Goal: Information Seeking & Learning: Learn about a topic

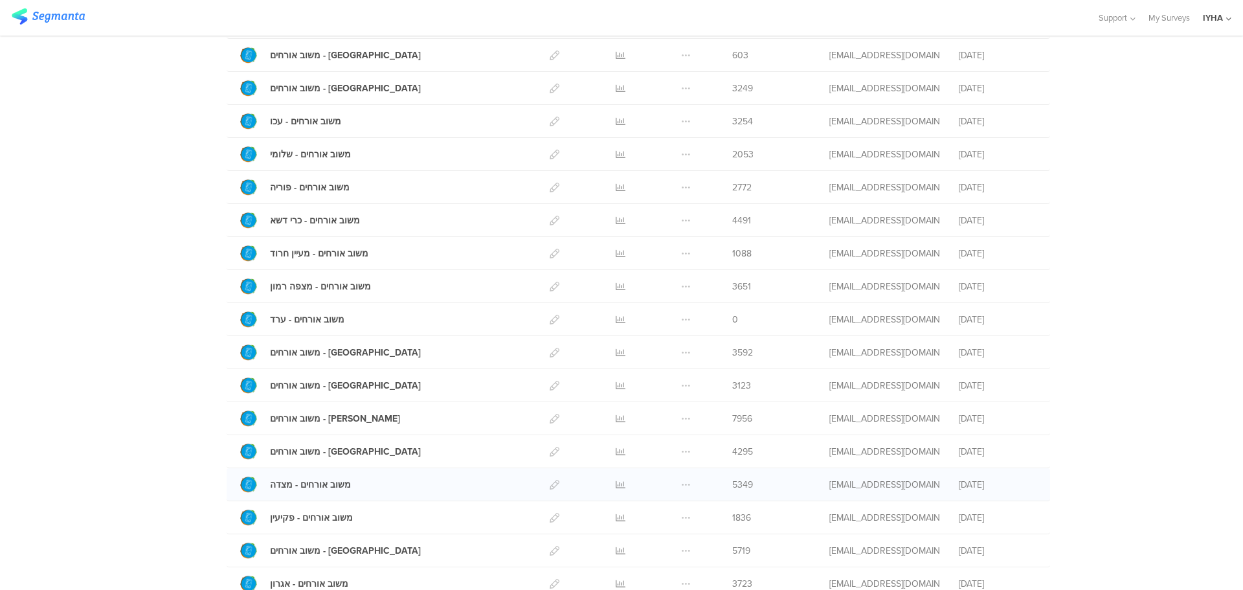
scroll to position [324, 0]
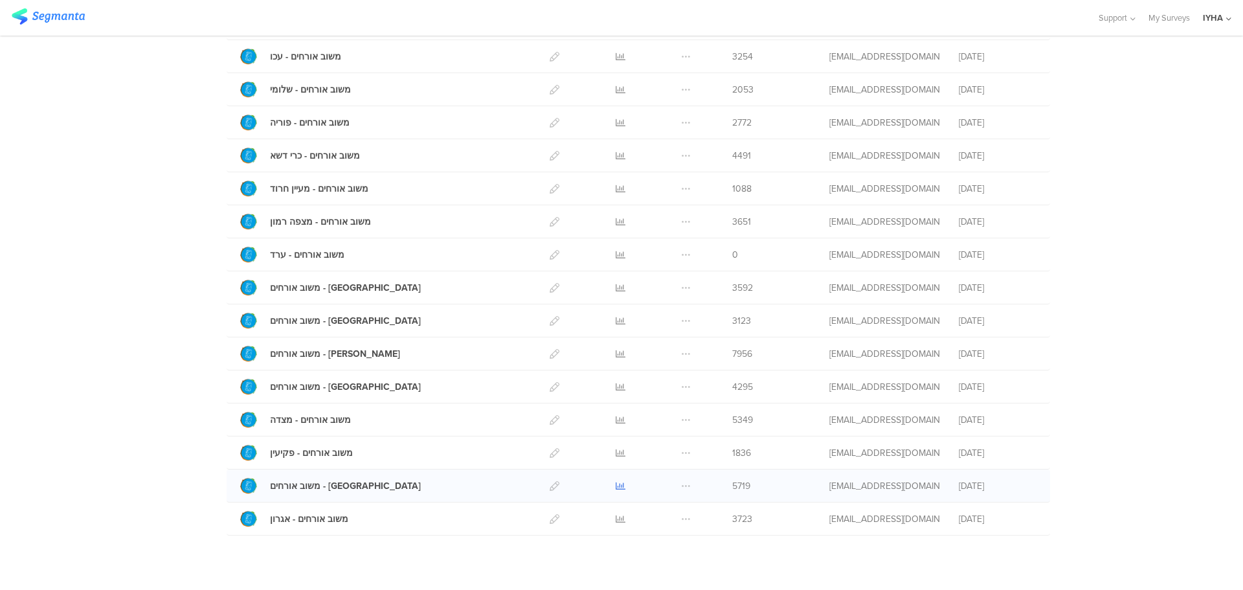
click at [616, 484] on icon at bounding box center [621, 486] width 10 height 10
click at [458, 576] on sg-survey-table "My Surveys | 19 Surveys משוב חמשושי אנ"א 960 Respondents משוב אורחים - פתח תקוו…" at bounding box center [621, 212] width 1243 height 816
click at [616, 485] on icon at bounding box center [621, 486] width 10 height 10
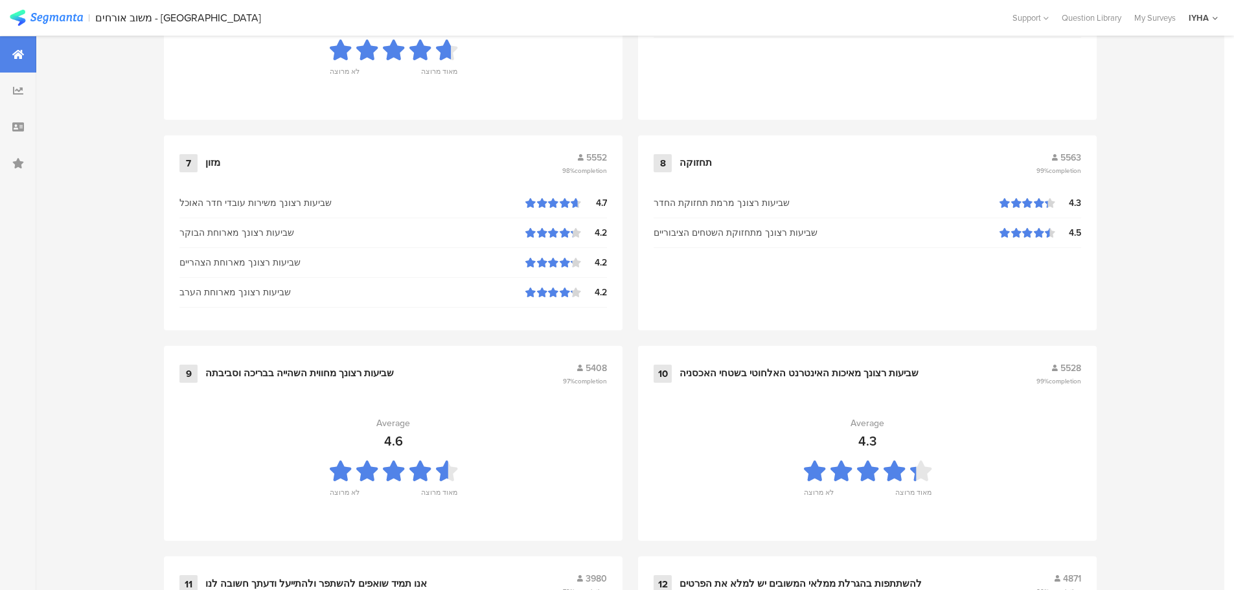
scroll to position [1245, 0]
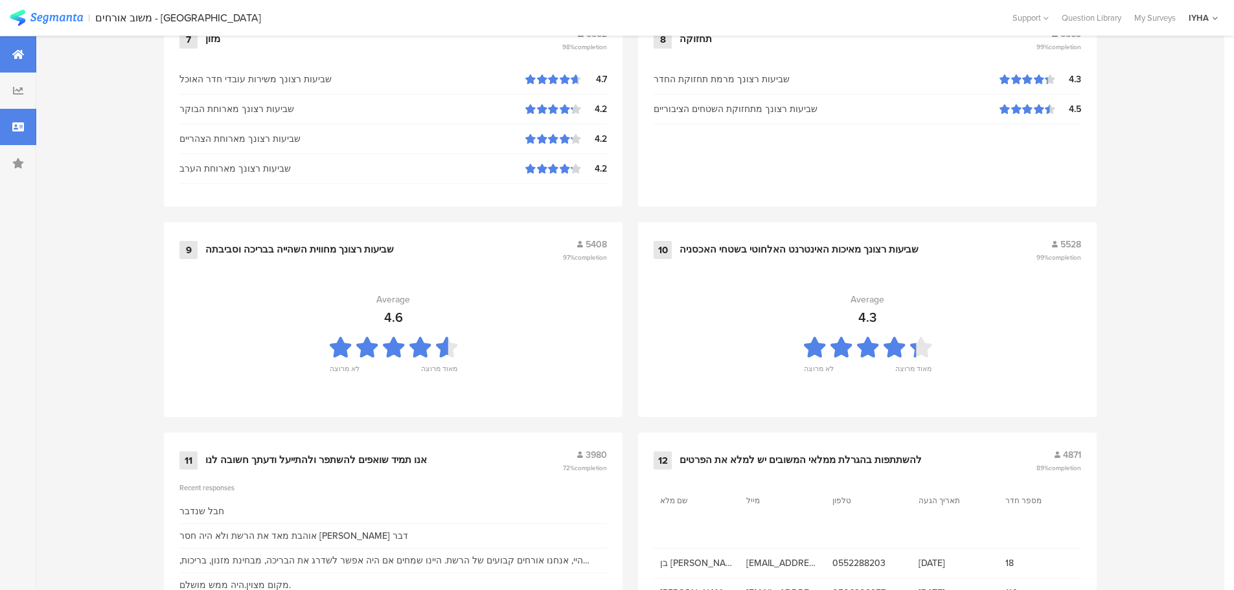
click at [21, 126] on icon at bounding box center [18, 127] width 12 height 10
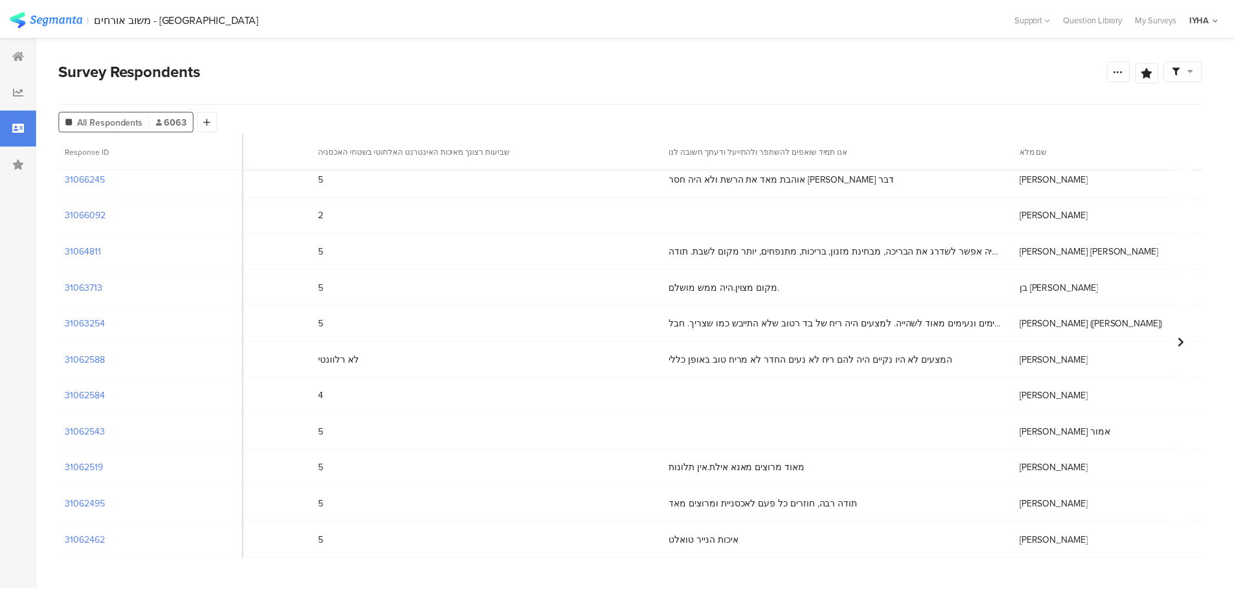
scroll to position [65, 5384]
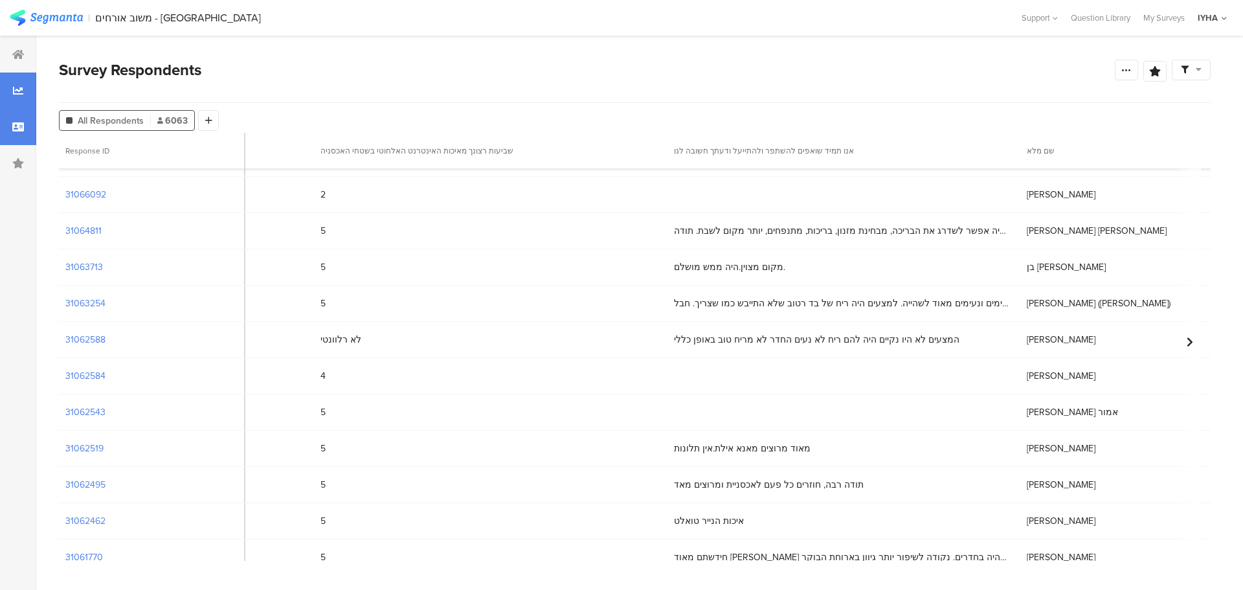
click at [15, 88] on icon at bounding box center [18, 90] width 10 height 10
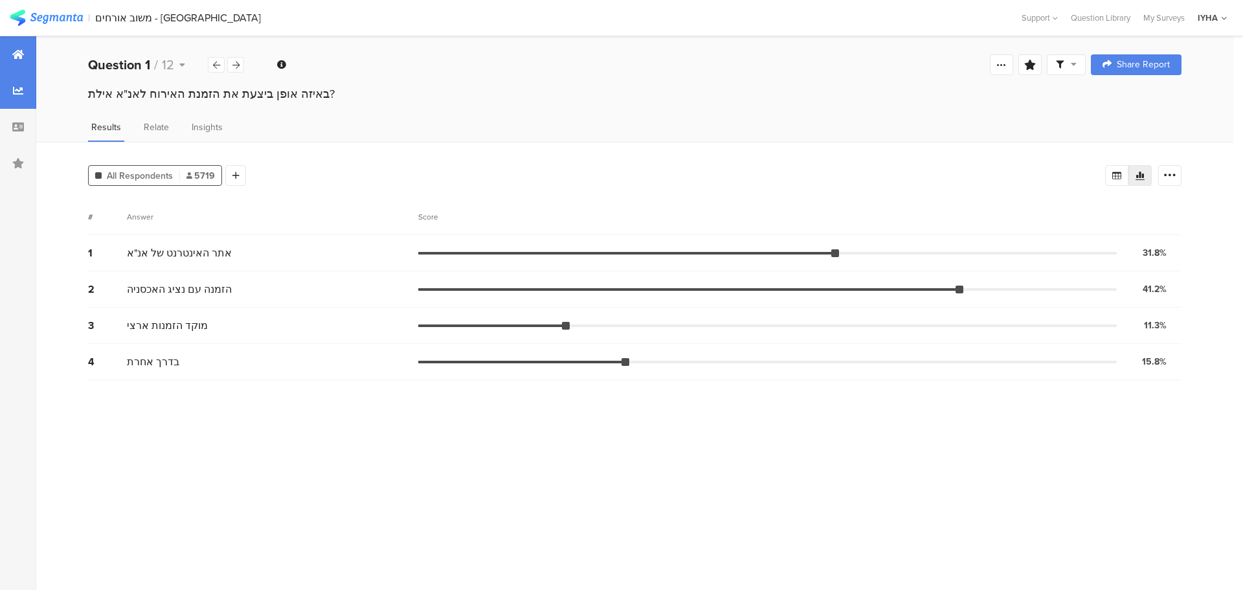
click at [12, 57] on div at bounding box center [18, 54] width 36 height 36
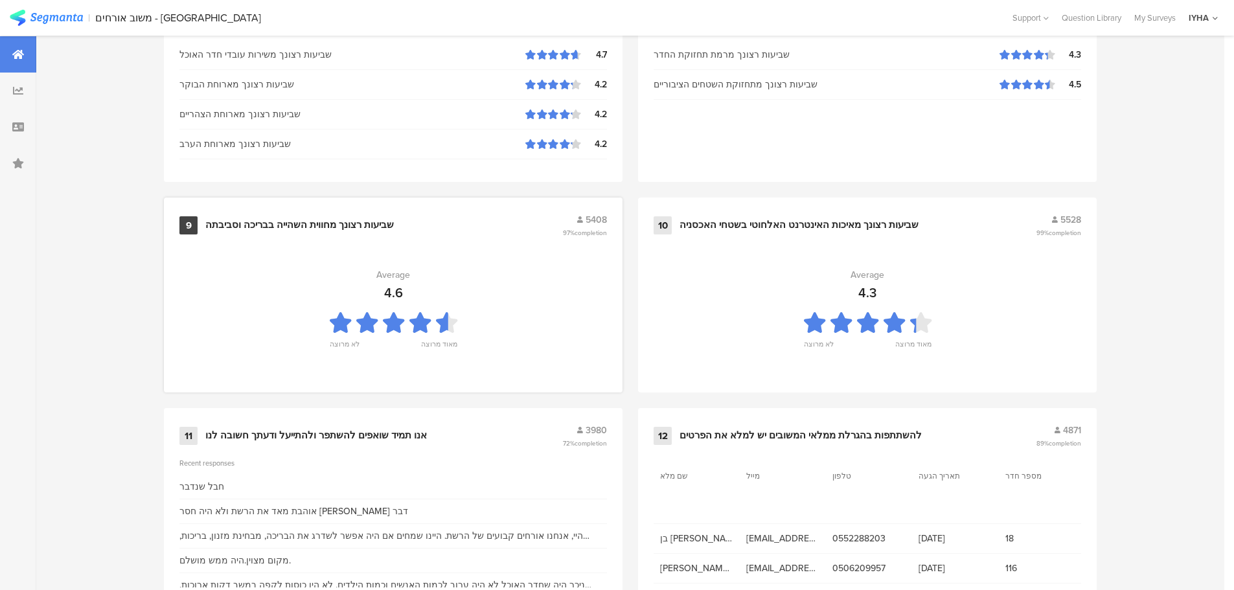
scroll to position [1309, 0]
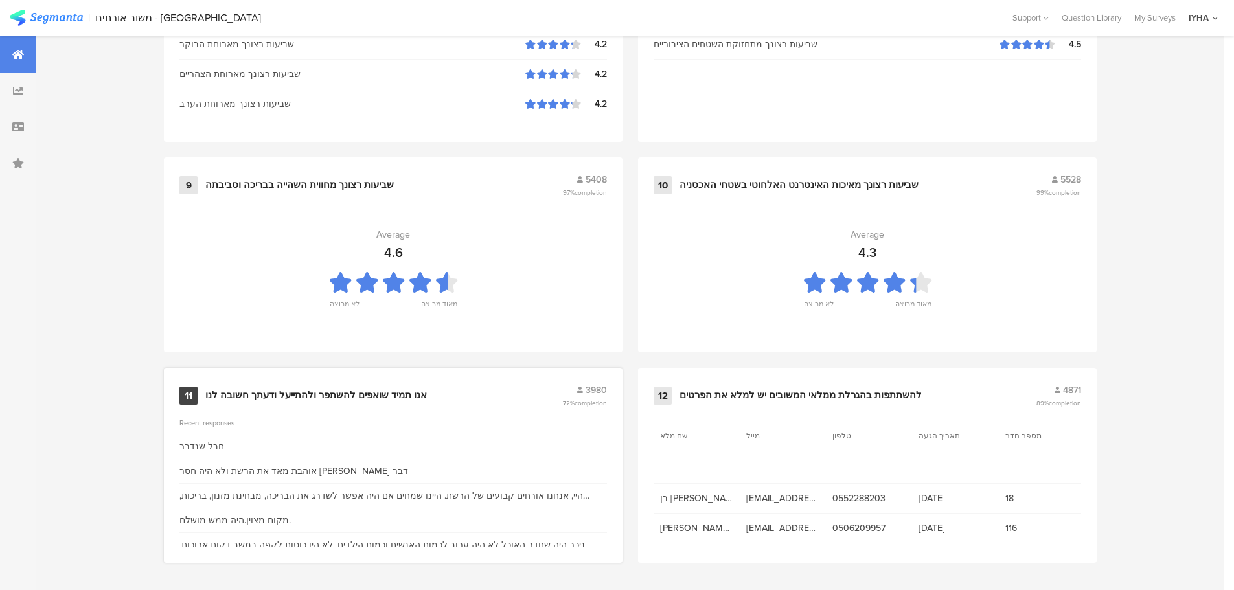
click at [379, 396] on div "אנו תמיד שואפים להשתפר ולהתייעל ודעתך חשובה לנו" at bounding box center [315, 395] width 221 height 13
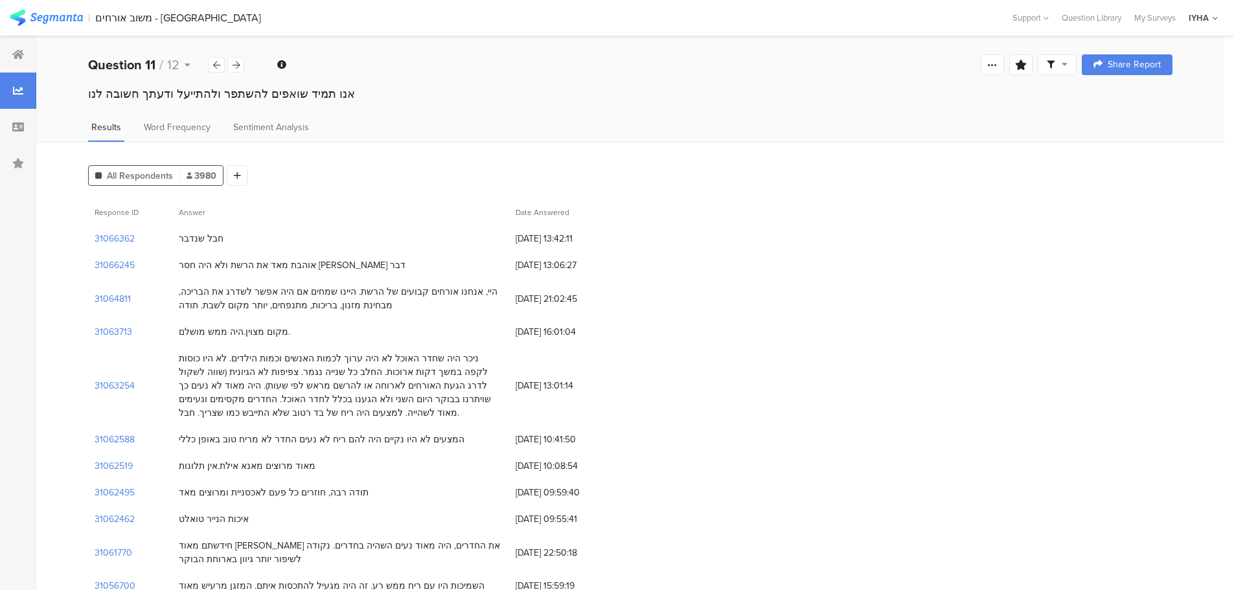
drag, startPoint x: 344, startPoint y: 304, endPoint x: 177, endPoint y: 311, distance: 167.2
click at [177, 311] on div "היי, אנחנו אורחים קבועים של הרשת. היינו שמחים אם היה אפשר לשדרג את הבריכה, מבחי…" at bounding box center [340, 298] width 337 height 40
click at [177, 307] on div "היי, אנחנו אורחים קבועים של הרשת. היינו שמחים אם היה אפשר לשדרג את הבריכה, מבחי…" at bounding box center [340, 298] width 337 height 40
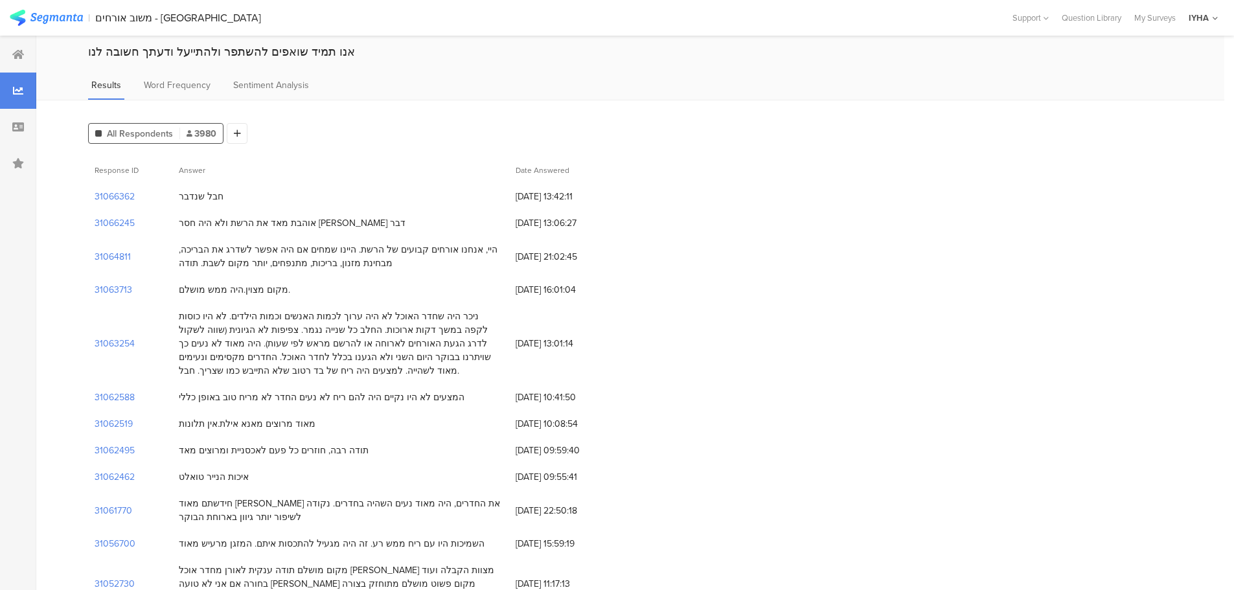
scroll to position [65, 0]
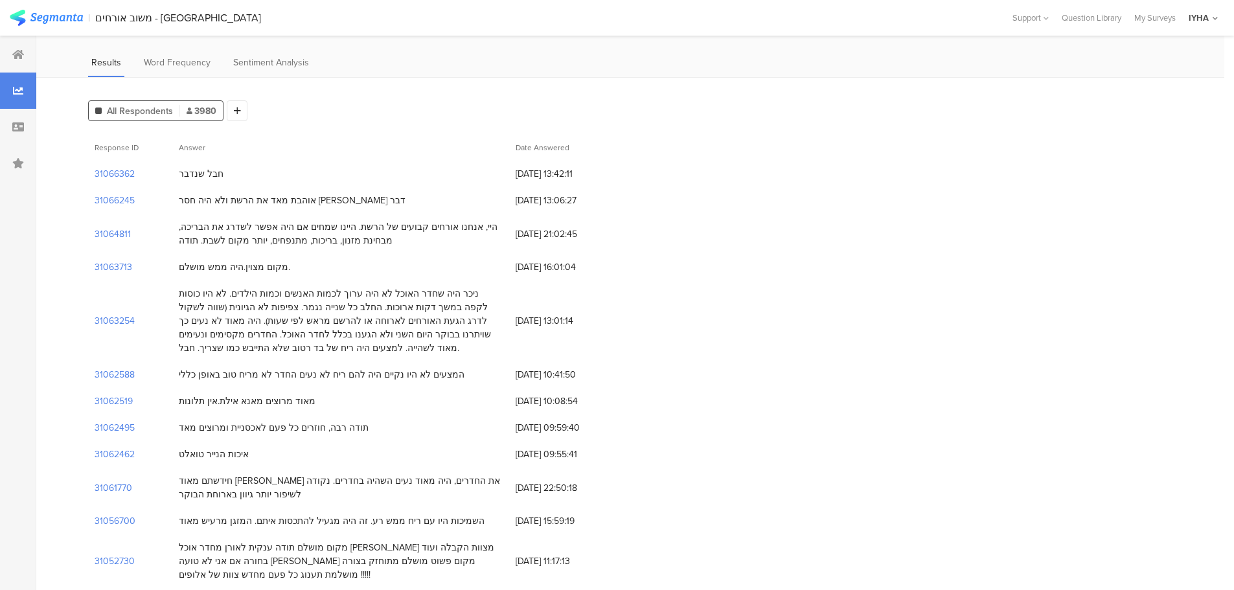
click at [183, 293] on div "ניכר היה שחדר האוכל לא היה ערוך לכמות האנשים וכמות הילדים. לא היו כוסות לקפה במ…" at bounding box center [341, 321] width 324 height 68
click at [482, 306] on div "ניכר היה שחדר האוכל לא היה ערוך לכמות האנשים וכמות הילדים. לא היו כוסות לקפה במ…" at bounding box center [341, 321] width 324 height 68
click at [438, 305] on div "ניכר היה שחדר האוכל לא היה ערוך לכמות האנשים וכמות הילדים. לא היו כוסות לקפה במ…" at bounding box center [341, 321] width 324 height 68
click at [365, 307] on div "ניכר היה שחדר האוכל לא היה ערוך לכמות האנשים וכמות הילדים. לא היו כוסות לקפה במ…" at bounding box center [341, 321] width 324 height 68
drag, startPoint x: 440, startPoint y: 308, endPoint x: 181, endPoint y: 357, distance: 263.0
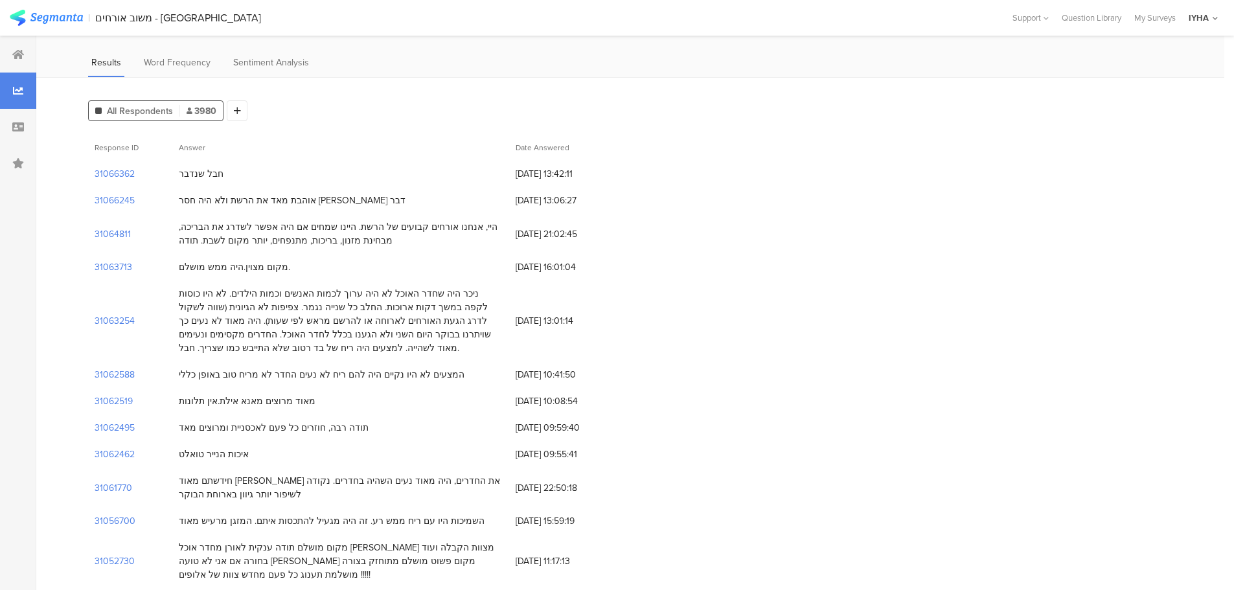
click at [181, 357] on div "ניכר היה שחדר האוכל לא היה ערוך לכמות האנשים וכמות הילדים. לא היו כוסות לקפה במ…" at bounding box center [340, 320] width 337 height 81
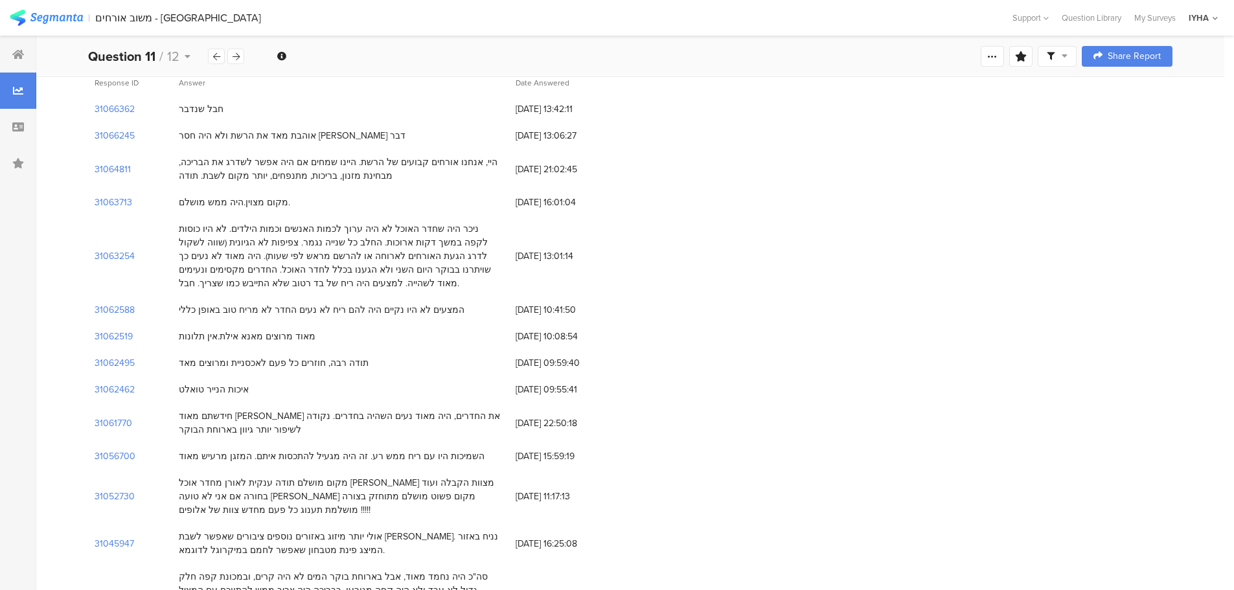
scroll to position [194, 0]
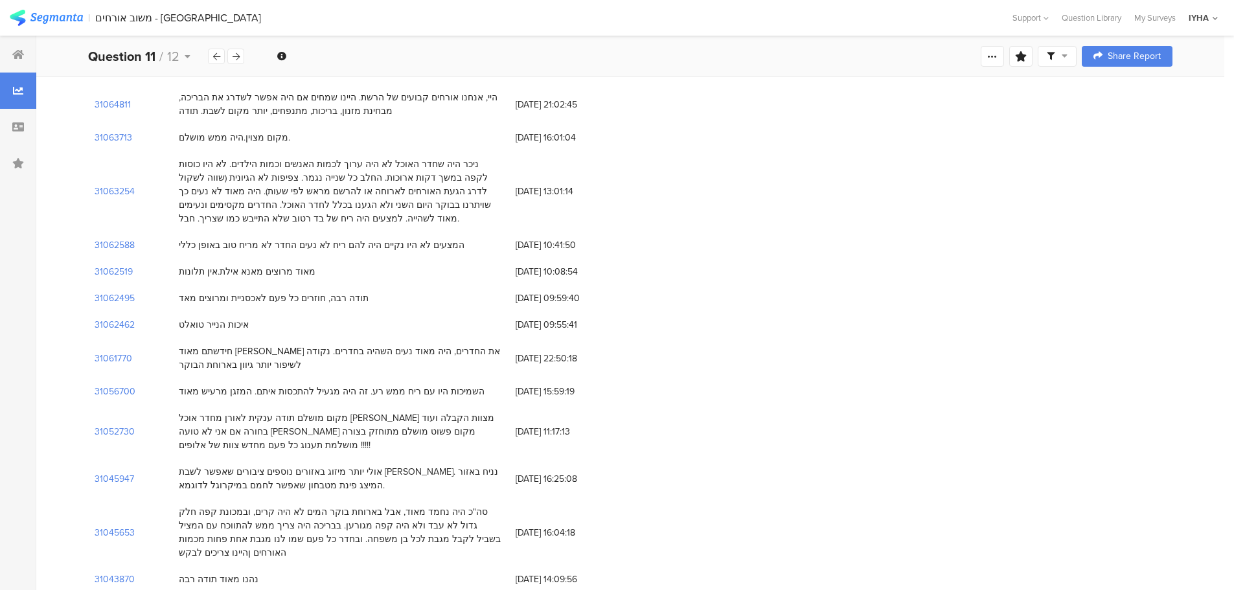
click at [355, 396] on div "השמיכות היו עם ריח ממש רע. זה היה מגעיל להתכסות איתם. המזגן מרעיש מאוד" at bounding box center [332, 392] width 306 height 14
click at [489, 416] on div "מקום מושלם תודה ענקית לאורן מחדר אוכל [PERSON_NAME] מצוות הקבלה ועוד בחורה אם א…" at bounding box center [341, 431] width 324 height 41
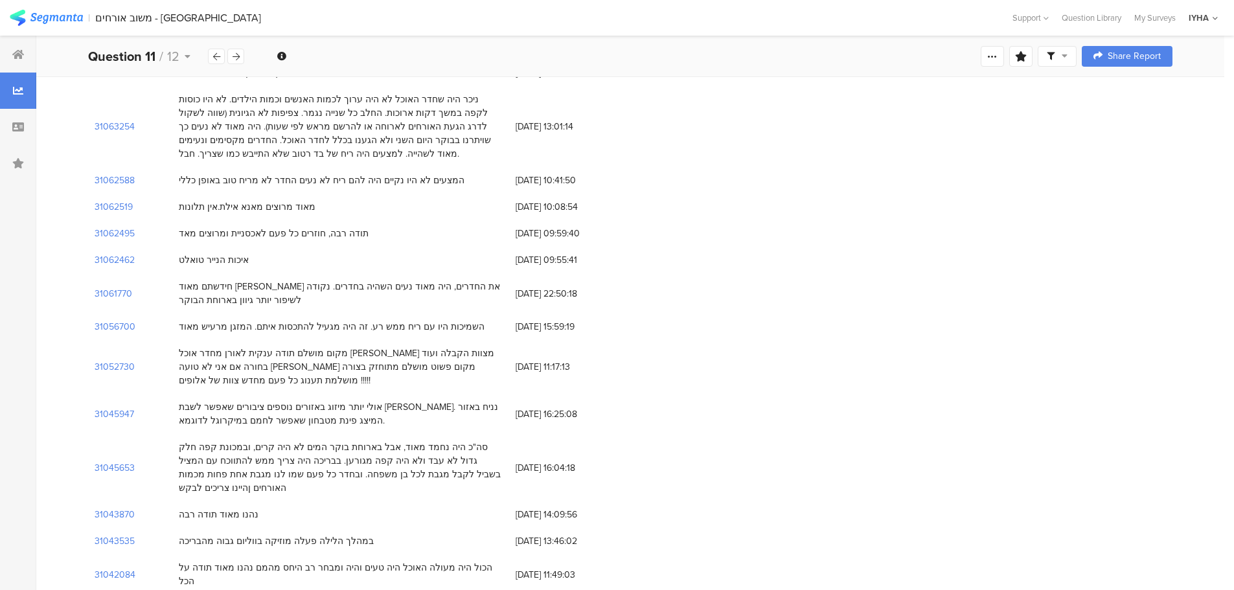
click at [249, 359] on div "מקום מושלם תודה ענקית לאורן מחדר אוכל [PERSON_NAME] מצוות הקבלה ועוד בחורה אם א…" at bounding box center [341, 366] width 324 height 41
click at [460, 371] on div "מקום מושלם תודה ענקית לאורן מחדר אוכל [PERSON_NAME] מצוות הקבלה ועוד בחורה אם א…" at bounding box center [341, 366] width 324 height 41
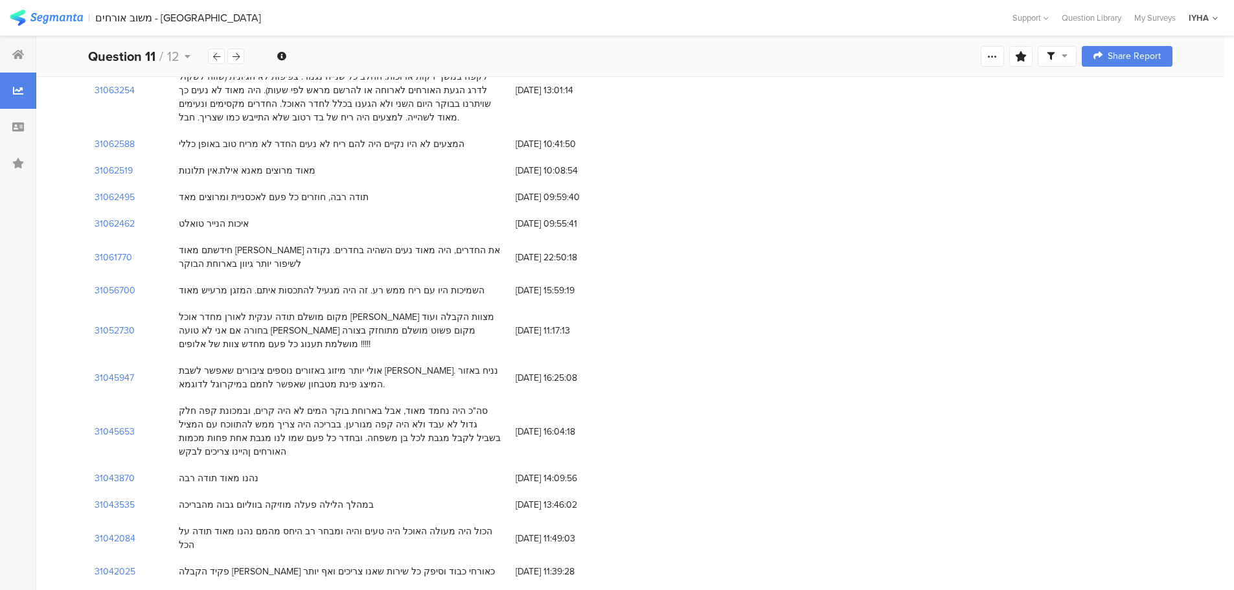
scroll to position [324, 0]
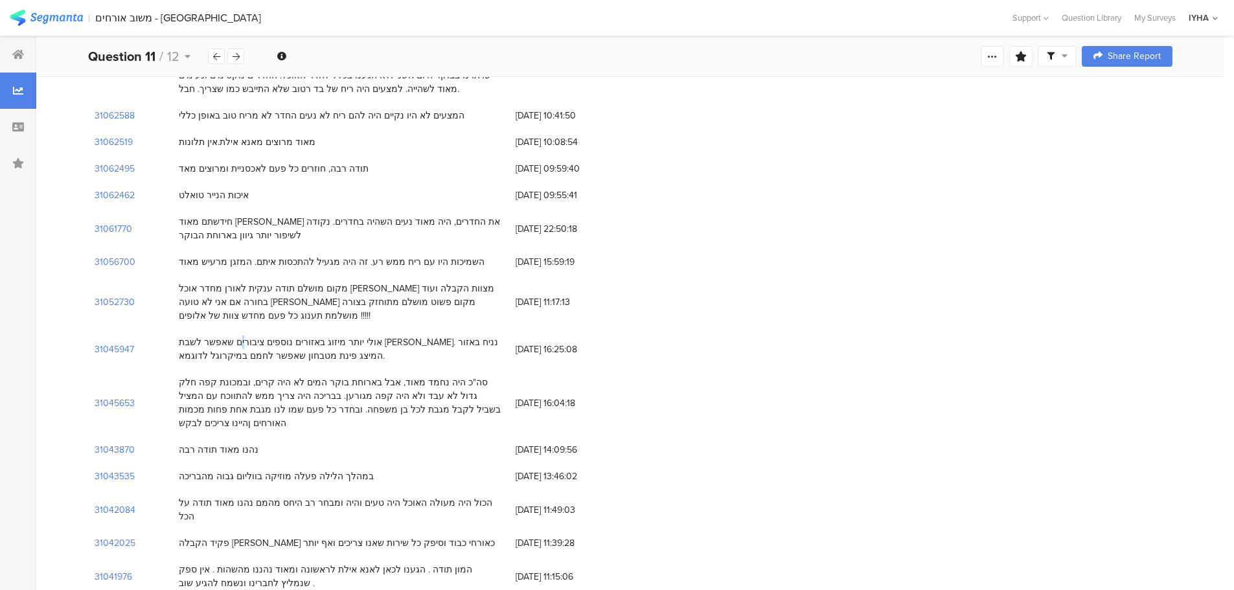
click at [385, 343] on div "אולי יותר מיזוג באזורים נוספים ציבורים שאפשר לשבת [PERSON_NAME]. נניח באזור המי…" at bounding box center [341, 348] width 324 height 27
click at [479, 298] on div "מקום מושלם תודה ענקית לאורן מחדר אוכל [PERSON_NAME] מצוות הקבלה ועוד בחורה אם א…" at bounding box center [341, 302] width 324 height 41
click at [220, 293] on div "מקום מושלם תודה ענקית לאורן מחדר אוכל [PERSON_NAME] מצוות הקבלה ועוד בחורה אם א…" at bounding box center [341, 302] width 324 height 41
click at [412, 285] on div "מקום מושלם תודה ענקית לאורן מחדר אוכל [PERSON_NAME] מצוות הקבלה ועוד בחורה אם א…" at bounding box center [341, 302] width 324 height 41
drag, startPoint x: 499, startPoint y: 386, endPoint x: 180, endPoint y: 391, distance: 318.6
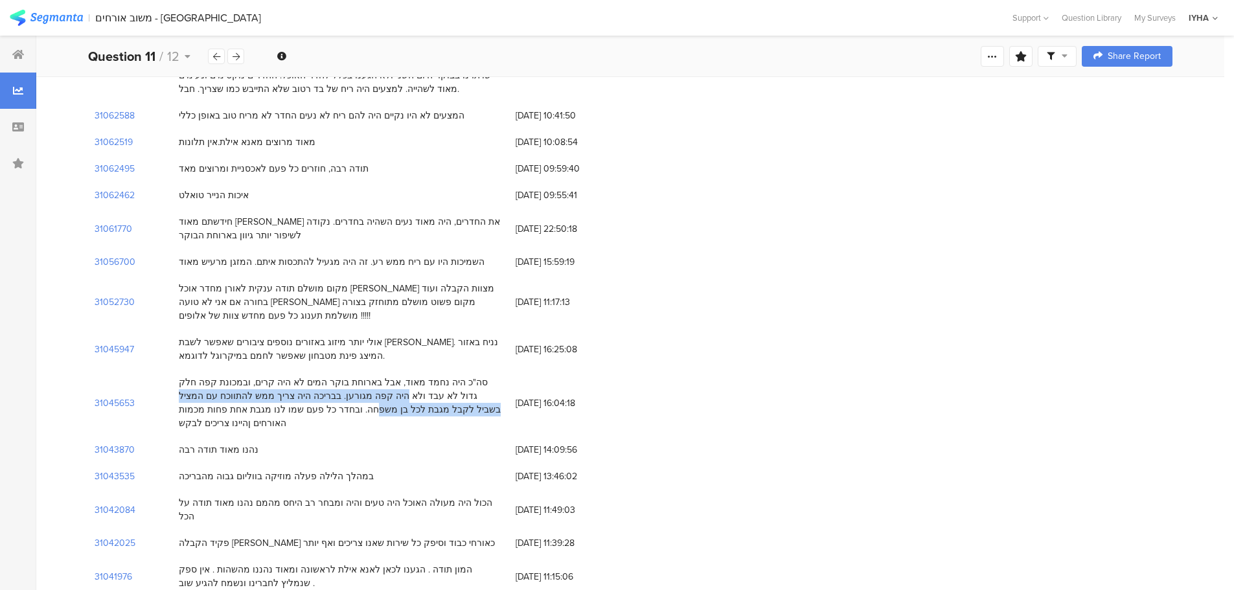
click at [180, 391] on div "סה"כ היה נחמד מאוד, אבל בארוחת בוקר המים לא היה קרים, ובמכונת קפה חלק גדול לא ע…" at bounding box center [341, 403] width 324 height 54
click at [383, 390] on div "סה"כ היה נחמד מאוד, אבל בארוחת בוקר המים לא היה קרים, ובמכונת קפה חלק גדול לא ע…" at bounding box center [341, 403] width 324 height 54
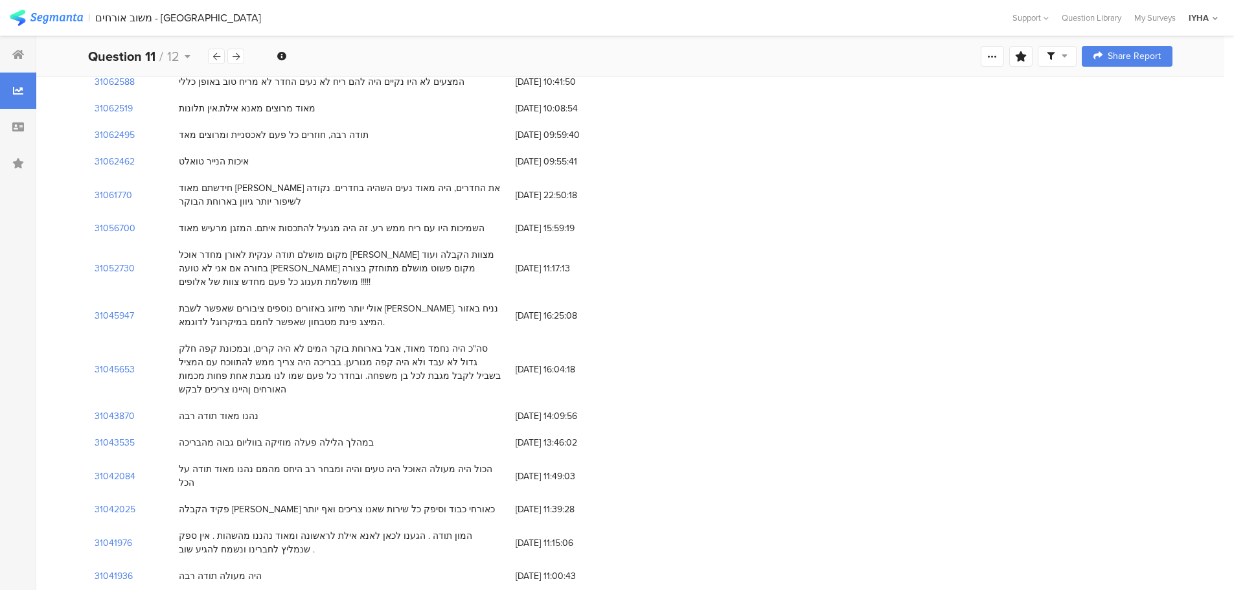
scroll to position [389, 0]
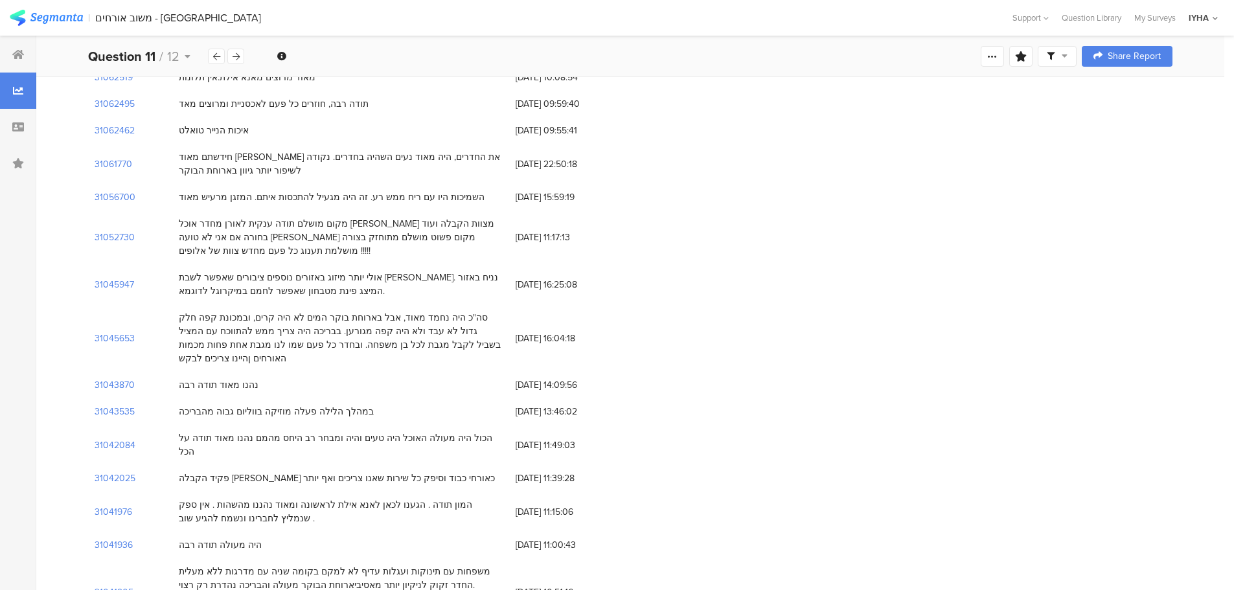
click at [345, 405] on div "במהלך הלילה פעלה מוזיקה בווליום גבוה מהבריכה" at bounding box center [276, 412] width 195 height 14
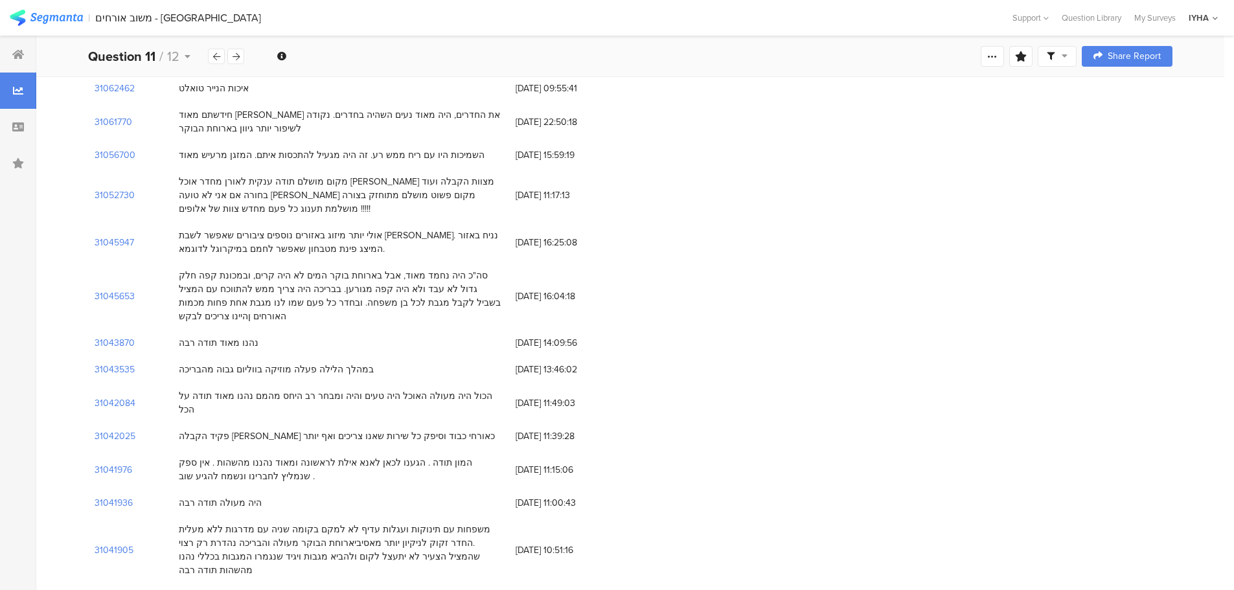
scroll to position [453, 0]
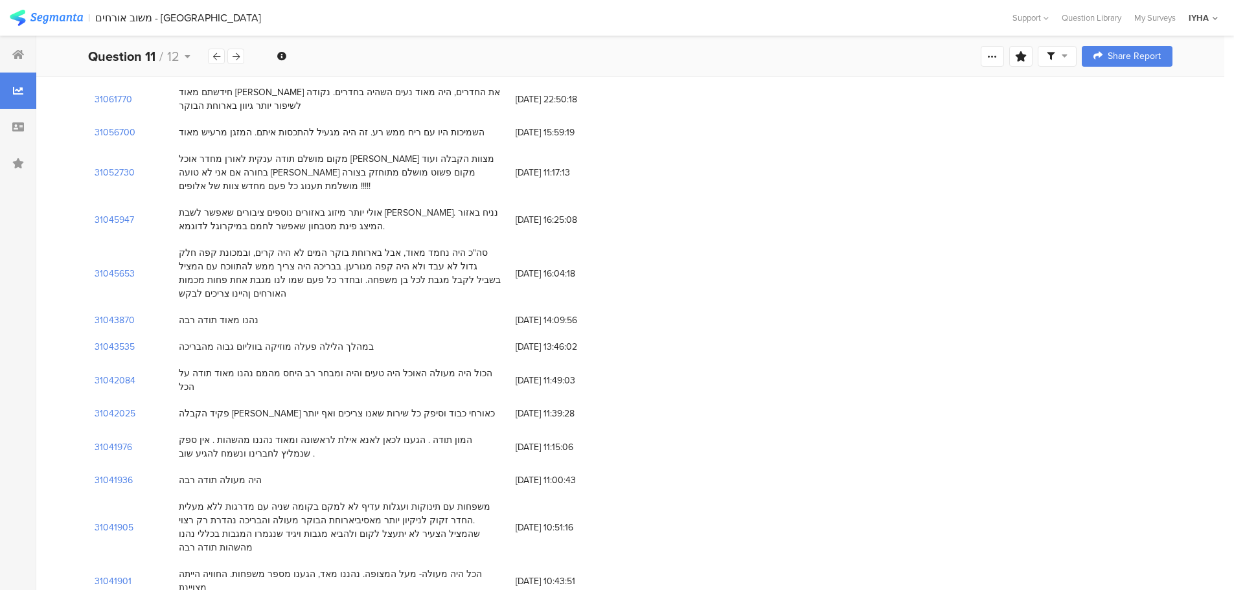
click at [425, 367] on div "הכול היה מעולה האוכל היה טעים והיה ומבחר רב היחס מהמם נהנו מאוד תודה על הכל" at bounding box center [340, 380] width 337 height 40
click at [425, 367] on div "הכול היה מעולה האוכל היה טעים והיה ומבחר רב היחס מהמם נהנו מאוד תודה על הכל" at bounding box center [341, 380] width 324 height 27
click at [477, 367] on div "הכול היה מעולה האוכל היה טעים והיה ומבחר רב היחס מהמם נהנו מאוד תודה על הכל" at bounding box center [341, 380] width 324 height 27
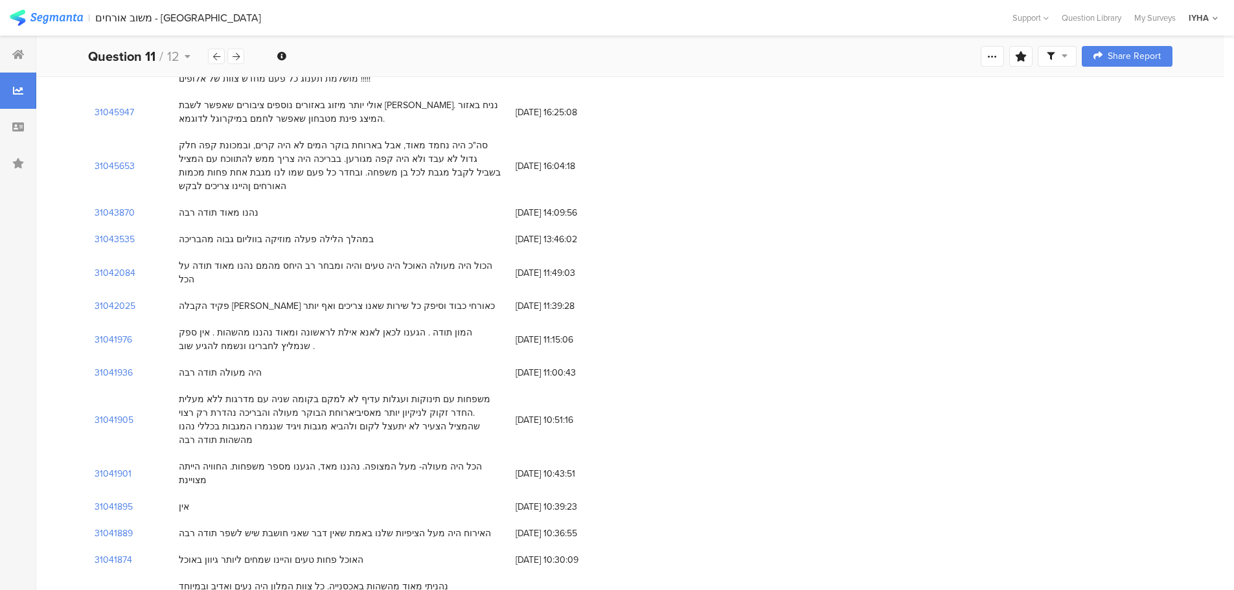
scroll to position [583, 0]
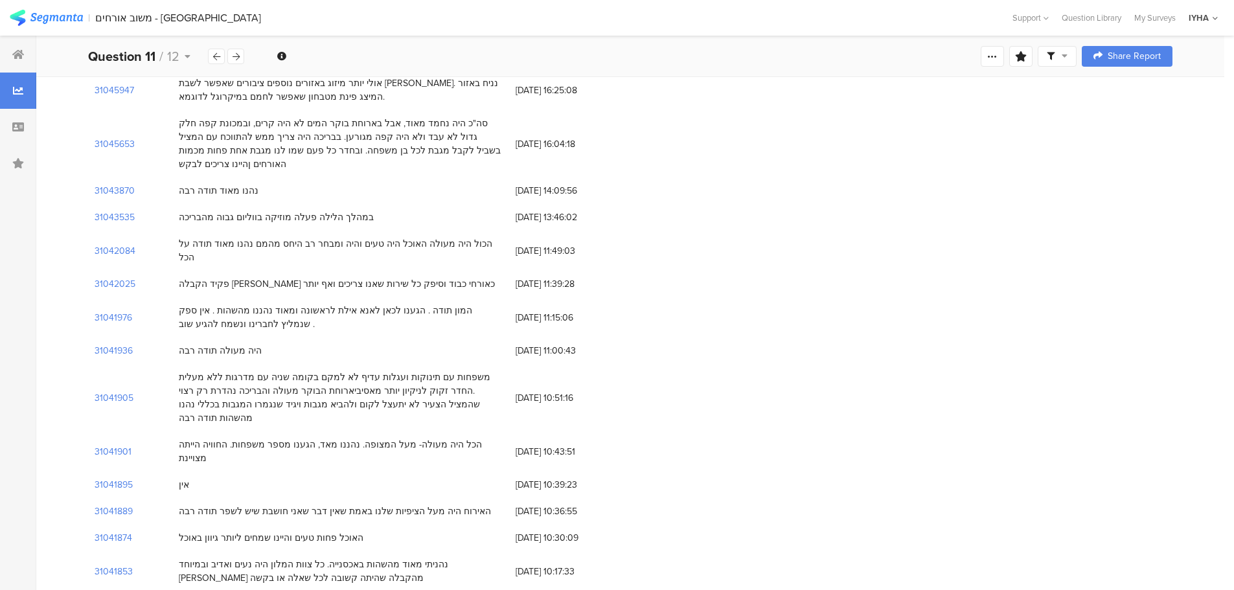
drag, startPoint x: 319, startPoint y: 339, endPoint x: 338, endPoint y: 355, distance: 24.4
click at [320, 364] on div "משפחות עם תינוקות ועגלות עדיף לא למקם בקומה שניה עם מדרגות ללא מעלית .החדר זקוק…" at bounding box center [340, 397] width 337 height 67
drag, startPoint x: 398, startPoint y: 367, endPoint x: 420, endPoint y: 368, distance: 22.7
click at [398, 370] on div "משפחות עם תינוקות ועגלות עדיף לא למקם בקומה שניה עם מדרגות ללא מעלית .החדר זקוק…" at bounding box center [341, 397] width 324 height 54
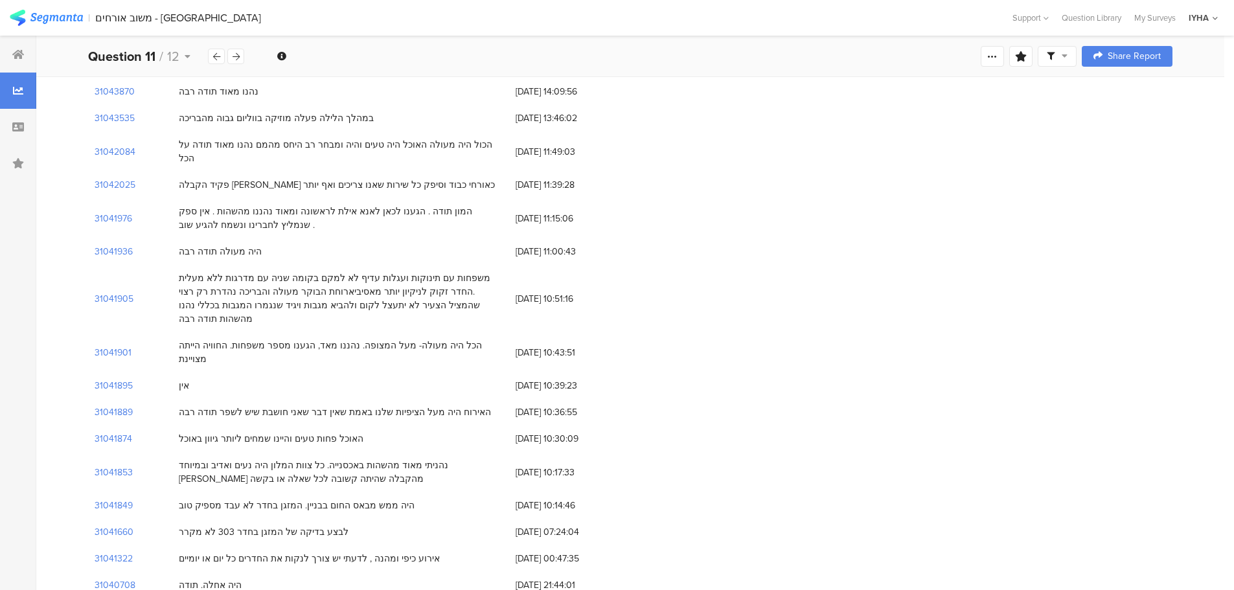
scroll to position [712, 0]
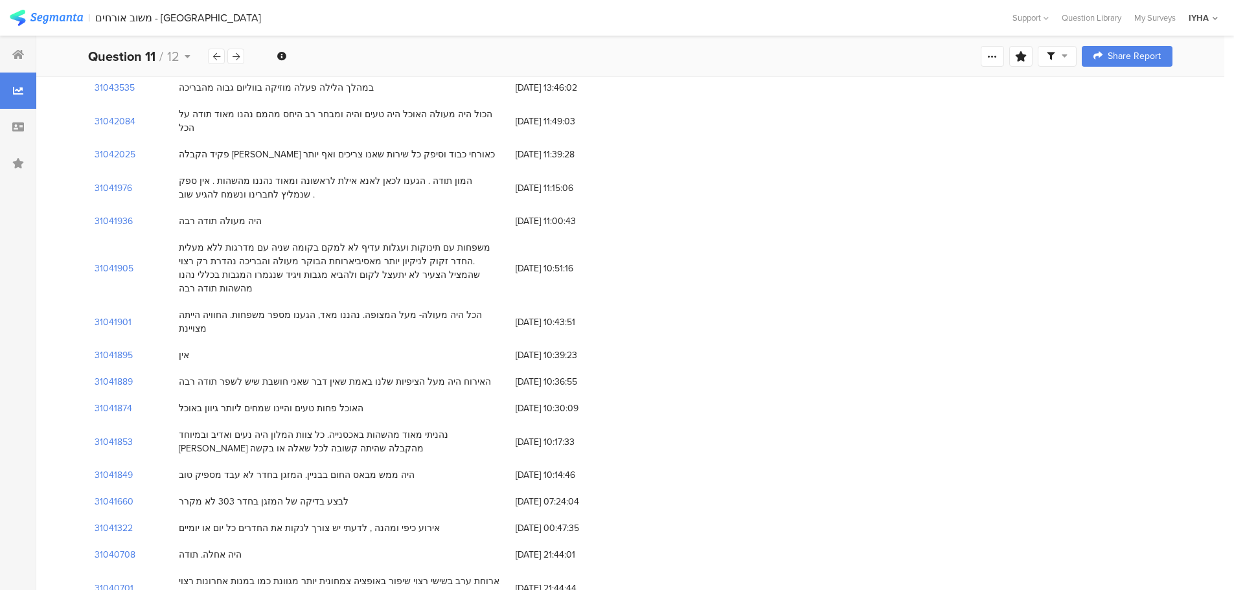
drag, startPoint x: 346, startPoint y: 353, endPoint x: 171, endPoint y: 357, distance: 174.9
click at [171, 395] on div "31041874 האוכל פחות טעים והיינו שמחים ליותר גיוון באוכל [DATE] 10:30:09" at bounding box center [630, 408] width 1084 height 27
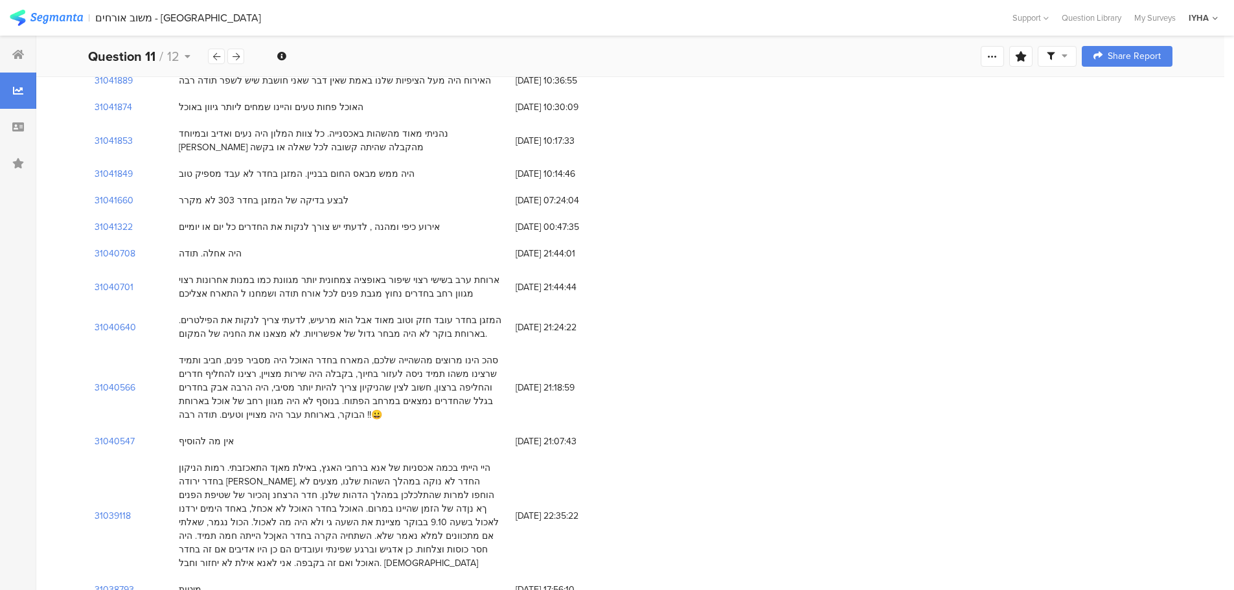
scroll to position [1036, 0]
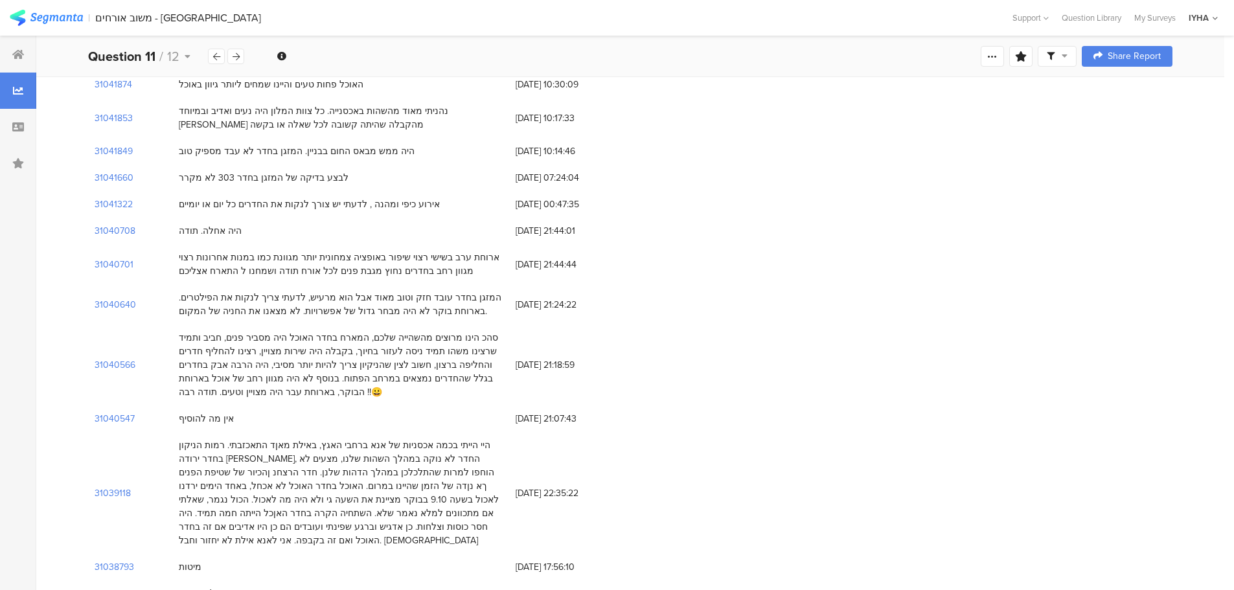
click at [488, 438] on div "היי הייתי בכמה אכסניות של אנא ברחבי האגץ, באילת מאןד התאכזבתי. רמות הניקון בחדר…" at bounding box center [341, 492] width 324 height 109
drag, startPoint x: 486, startPoint y: 391, endPoint x: 507, endPoint y: 406, distance: 26.0
click at [486, 438] on div "היי הייתי בכמה אכסניות של אנא ברחבי האגץ, באילת מאןד התאכזבתי. רמות הניקון בחדר…" at bounding box center [341, 492] width 324 height 109
click at [412, 438] on div "היי הייתי בכמה אכסניות של אנא ברחבי האגץ, באילת מאןד התאכזבתי. רמות הניקון בחדר…" at bounding box center [341, 492] width 324 height 109
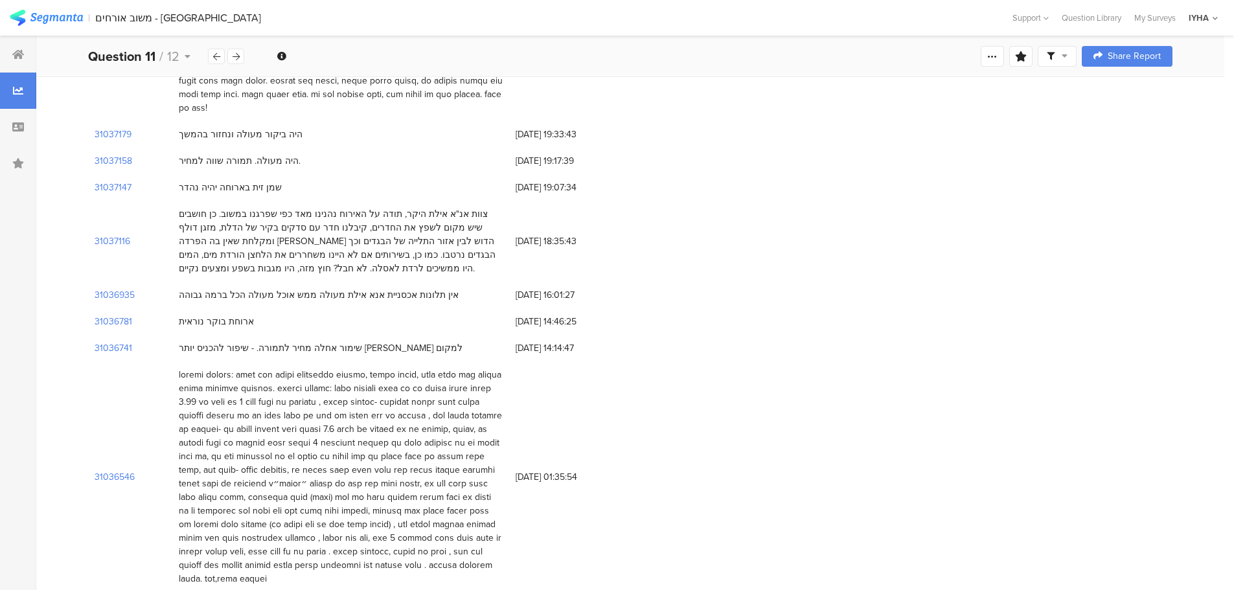
scroll to position [1748, 0]
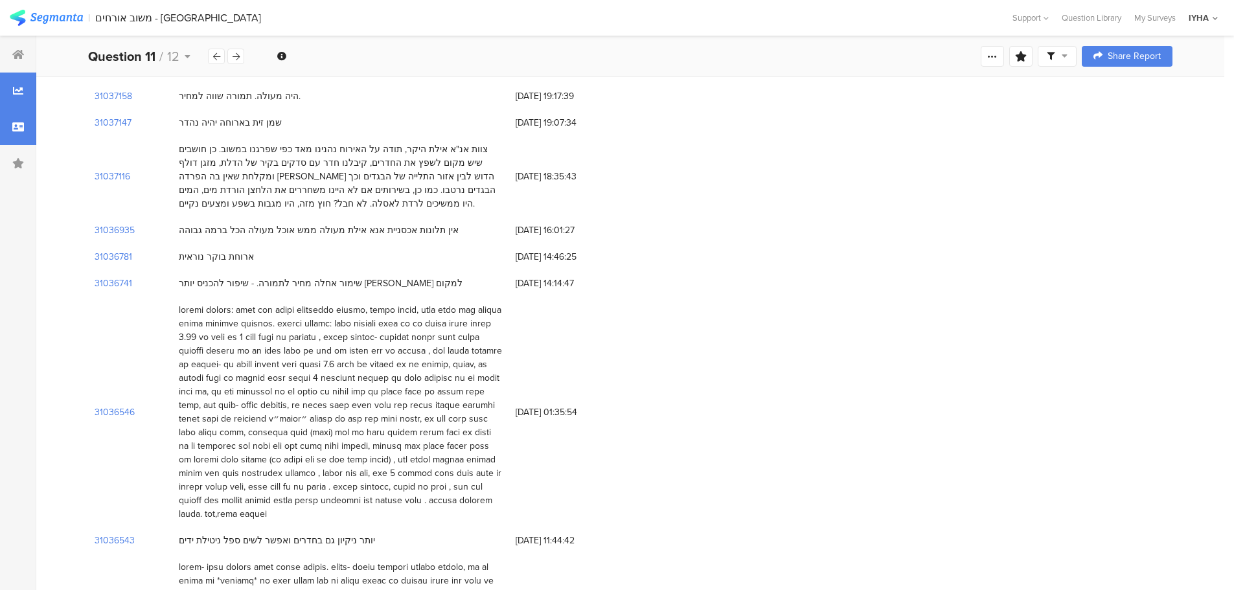
click at [11, 133] on div at bounding box center [18, 127] width 36 height 36
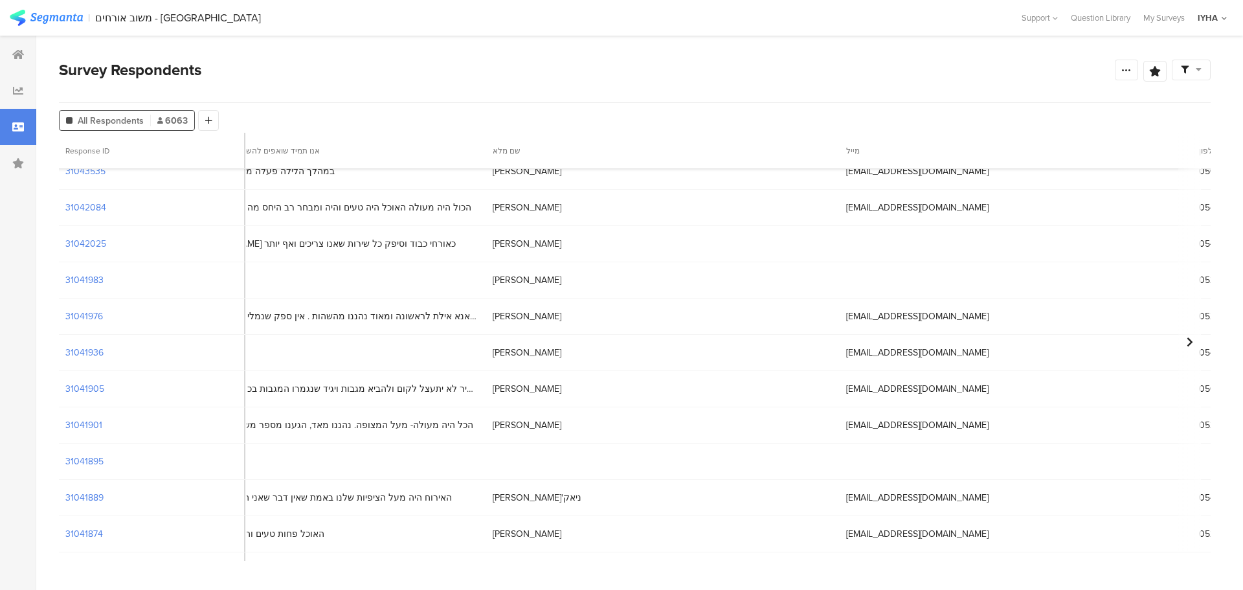
scroll to position [842, 5918]
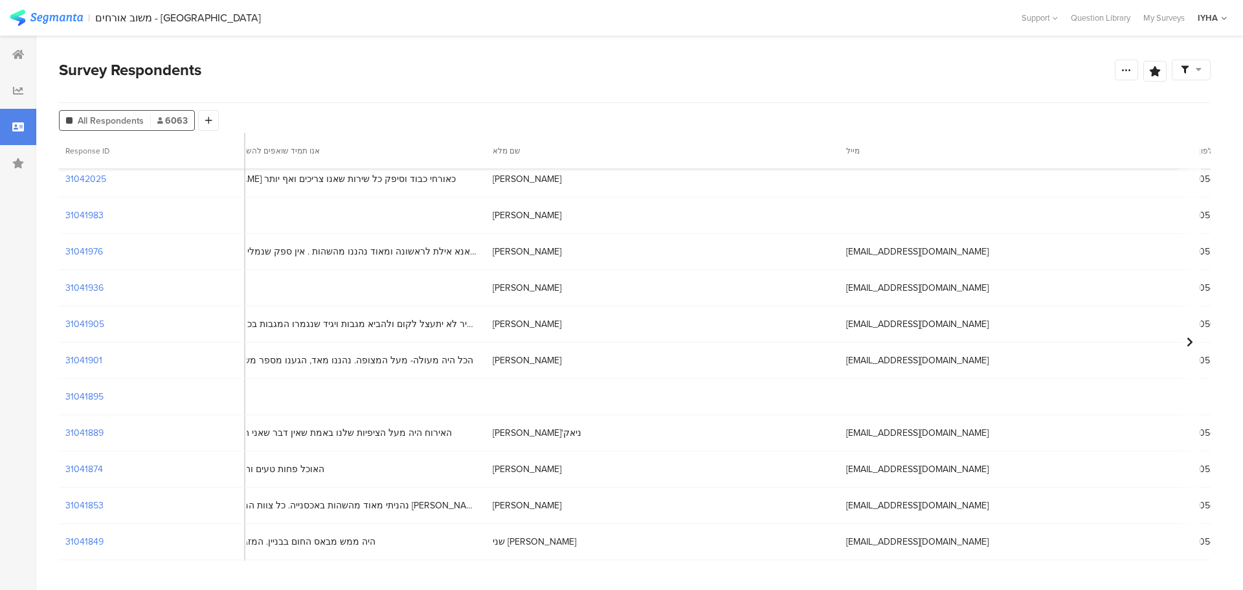
click at [17, 121] on div at bounding box center [18, 127] width 36 height 36
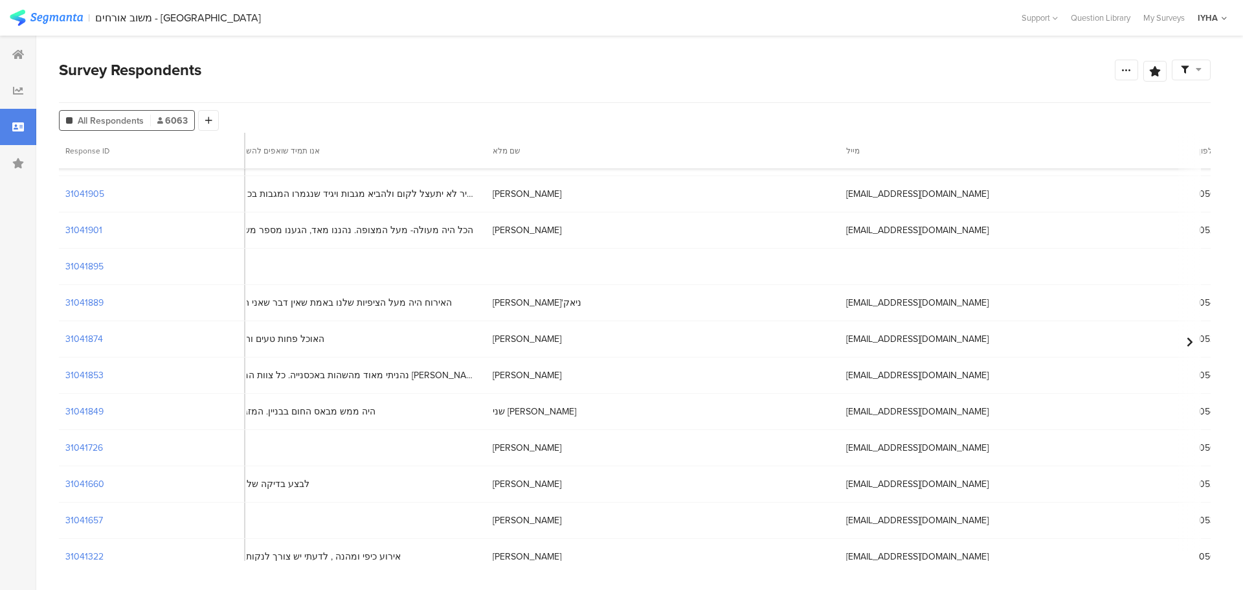
scroll to position [971, 5918]
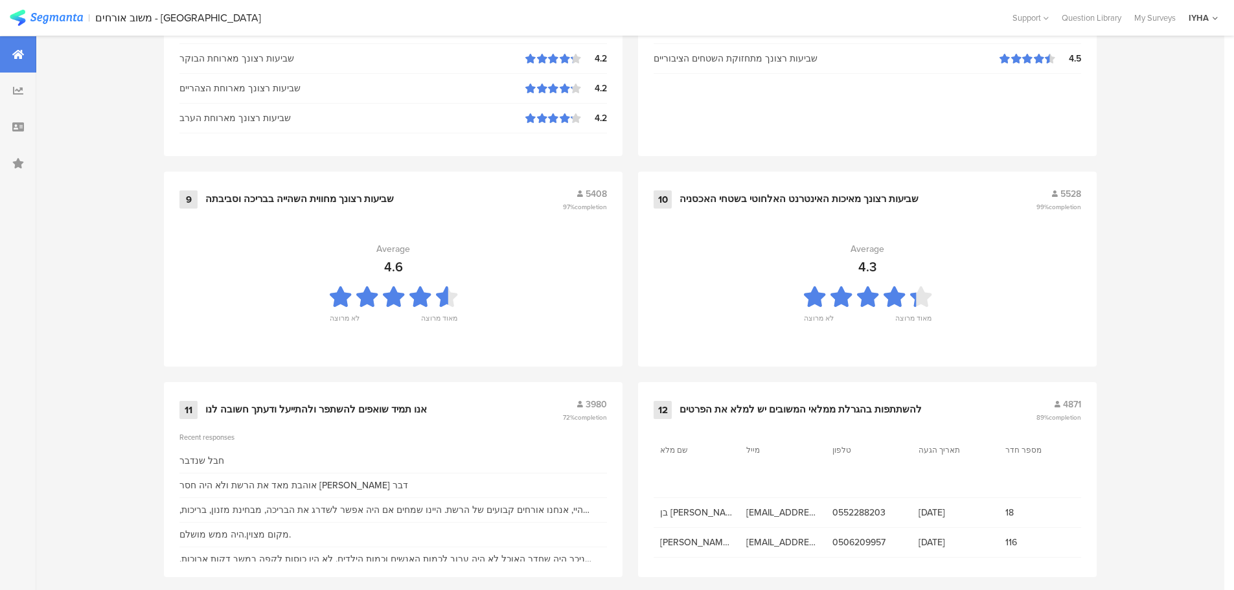
scroll to position [1309, 0]
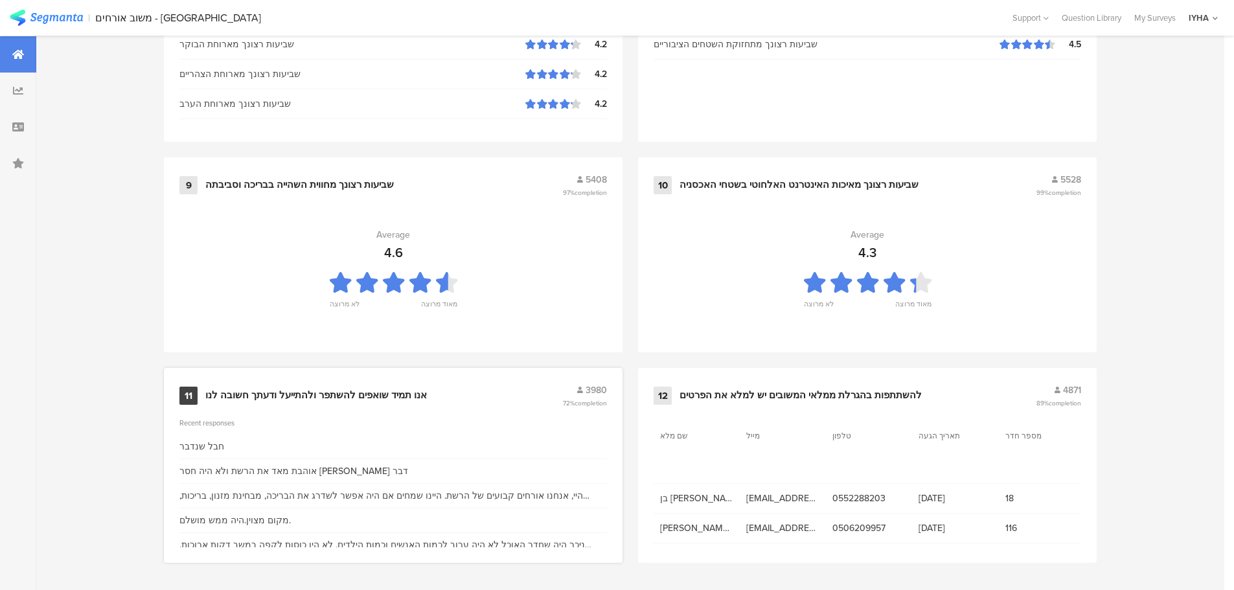
click at [379, 395] on div "אנו תמיד שואפים להשתפר ולהתייעל ודעתך חשובה לנו" at bounding box center [315, 395] width 221 height 13
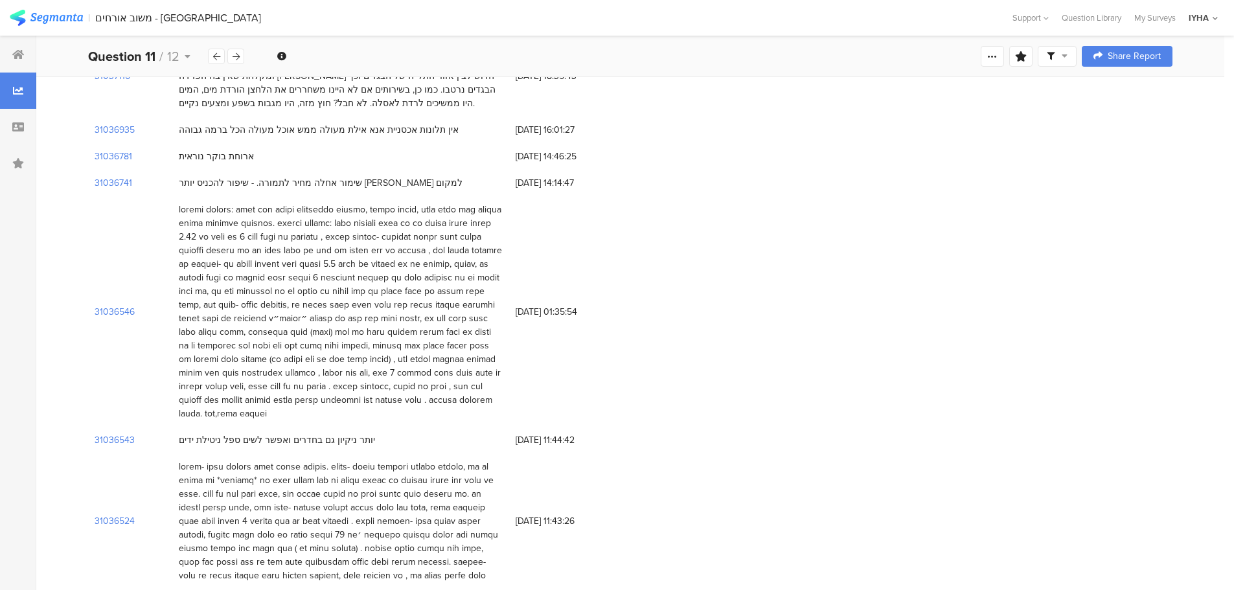
scroll to position [1878, 0]
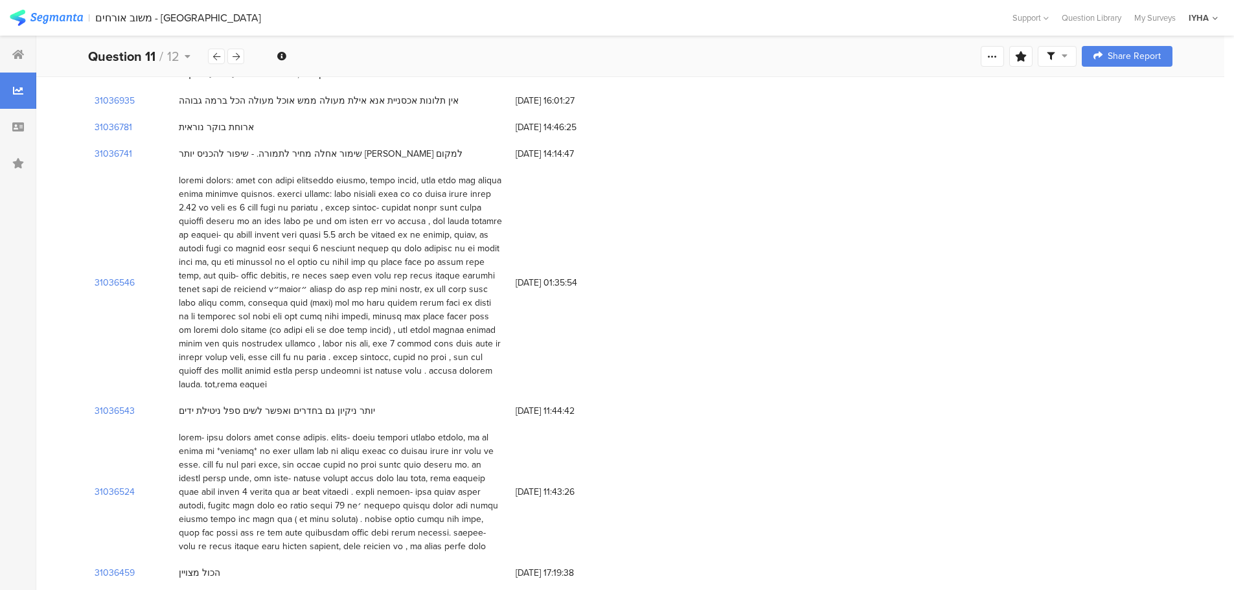
click at [383, 431] on div at bounding box center [341, 492] width 324 height 122
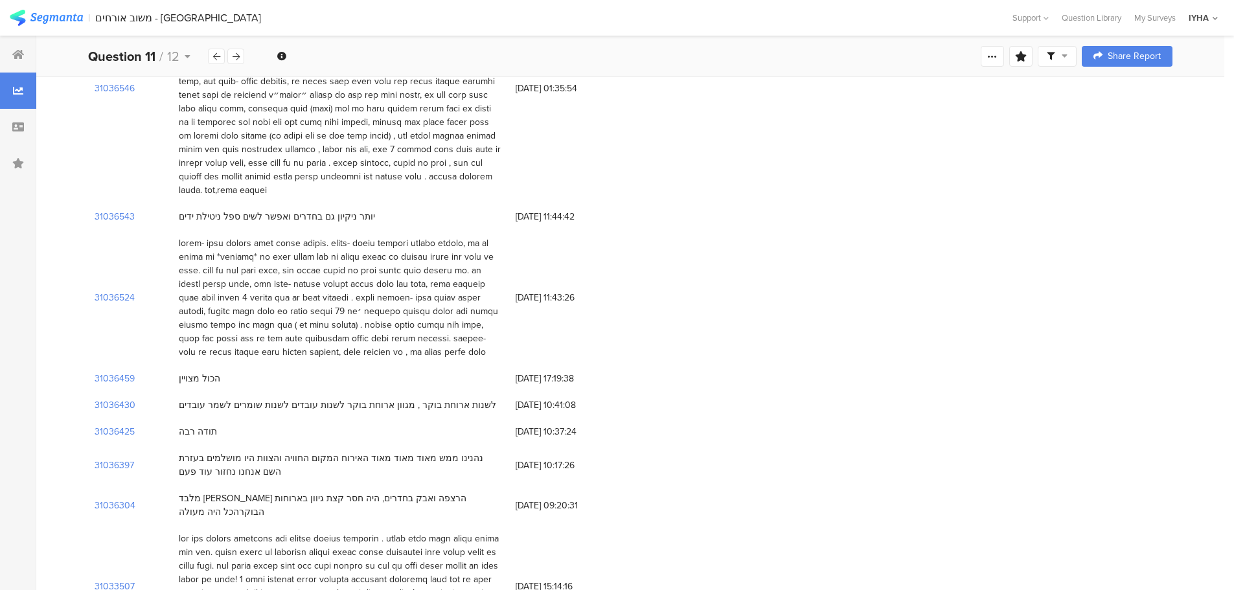
scroll to position [2137, 0]
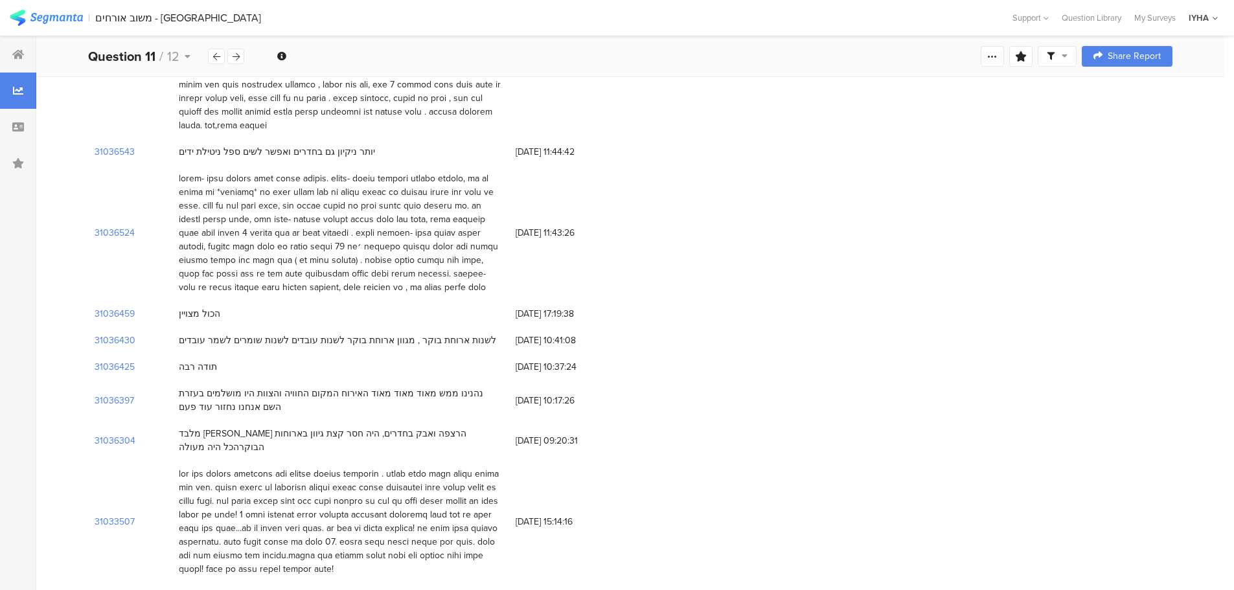
click at [284, 467] on div at bounding box center [341, 521] width 324 height 109
click at [420, 467] on div at bounding box center [341, 521] width 324 height 109
click at [490, 467] on div at bounding box center [341, 521] width 324 height 109
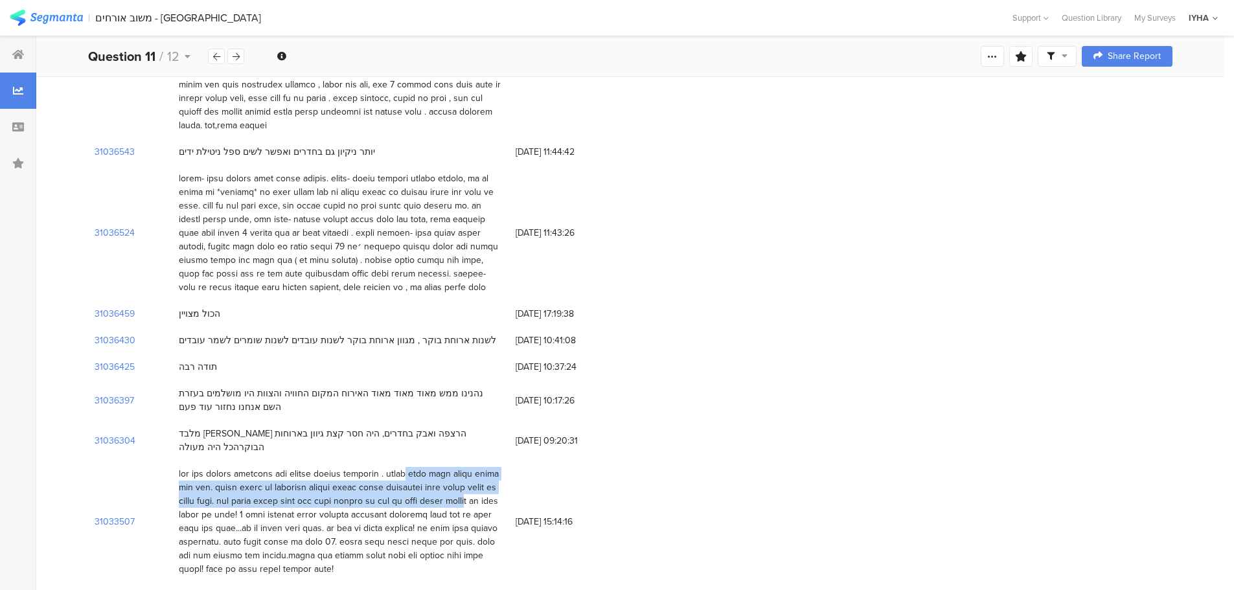
drag, startPoint x: 285, startPoint y: 376, endPoint x: 214, endPoint y: 400, distance: 74.9
click at [214, 467] on div at bounding box center [341, 521] width 324 height 109
click at [234, 467] on div at bounding box center [341, 521] width 324 height 109
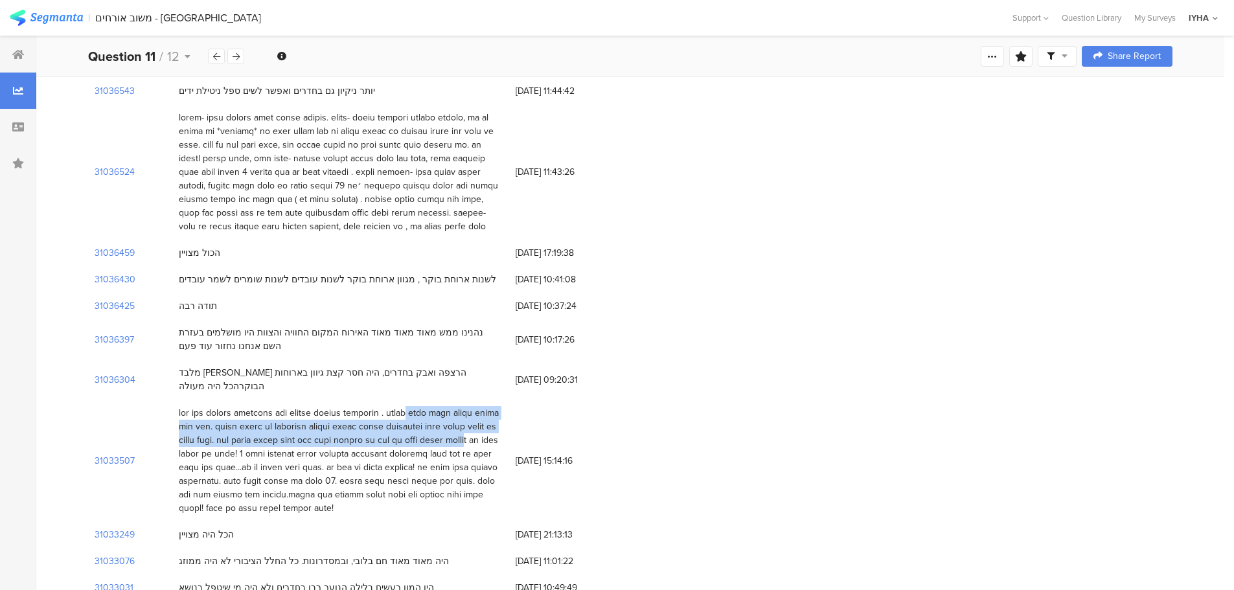
scroll to position [2266, 0]
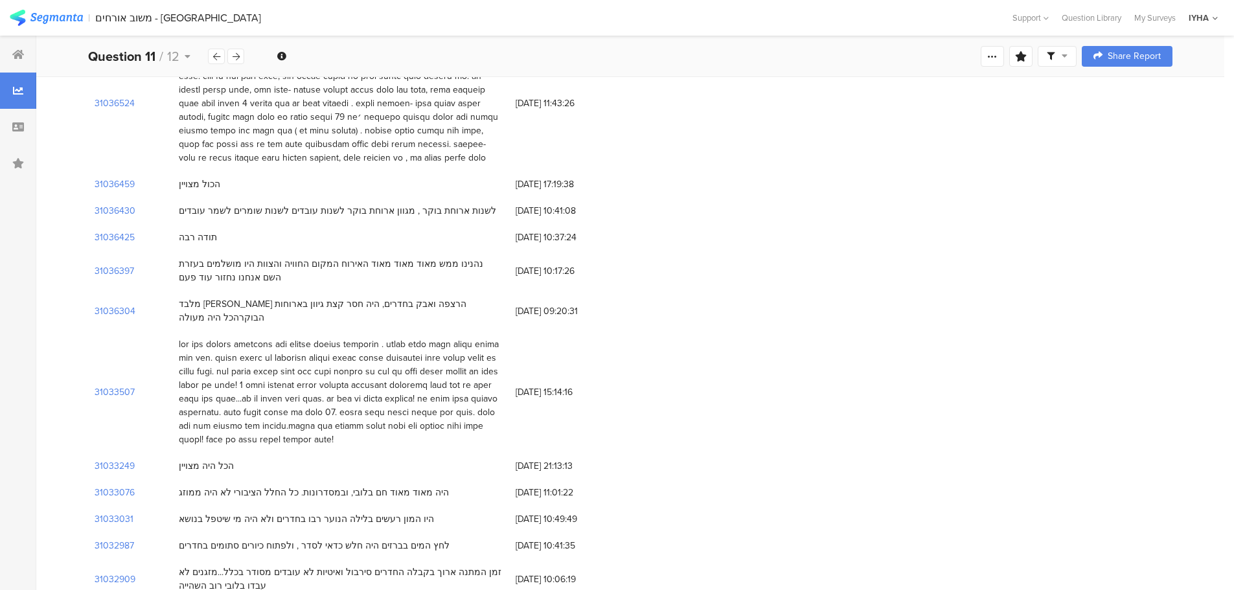
click at [322, 486] on div "היה מאוד מאוד חם בלובי, ובמסדרונות. כל החלל הציבורי לא היה ממוזג" at bounding box center [314, 493] width 270 height 14
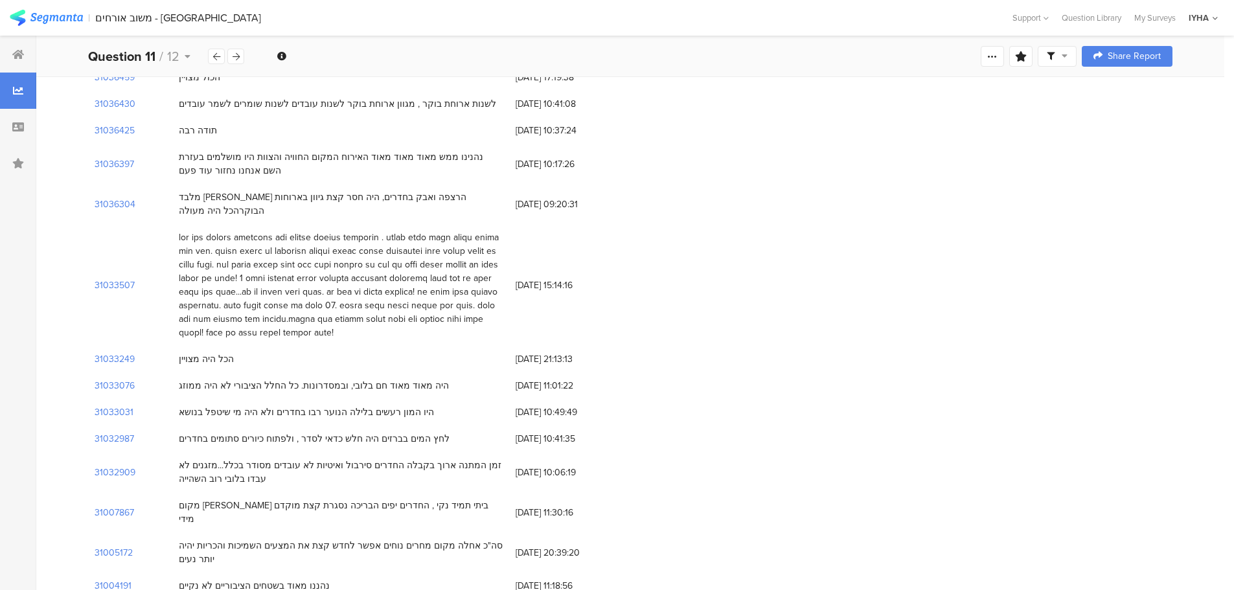
scroll to position [2396, 0]
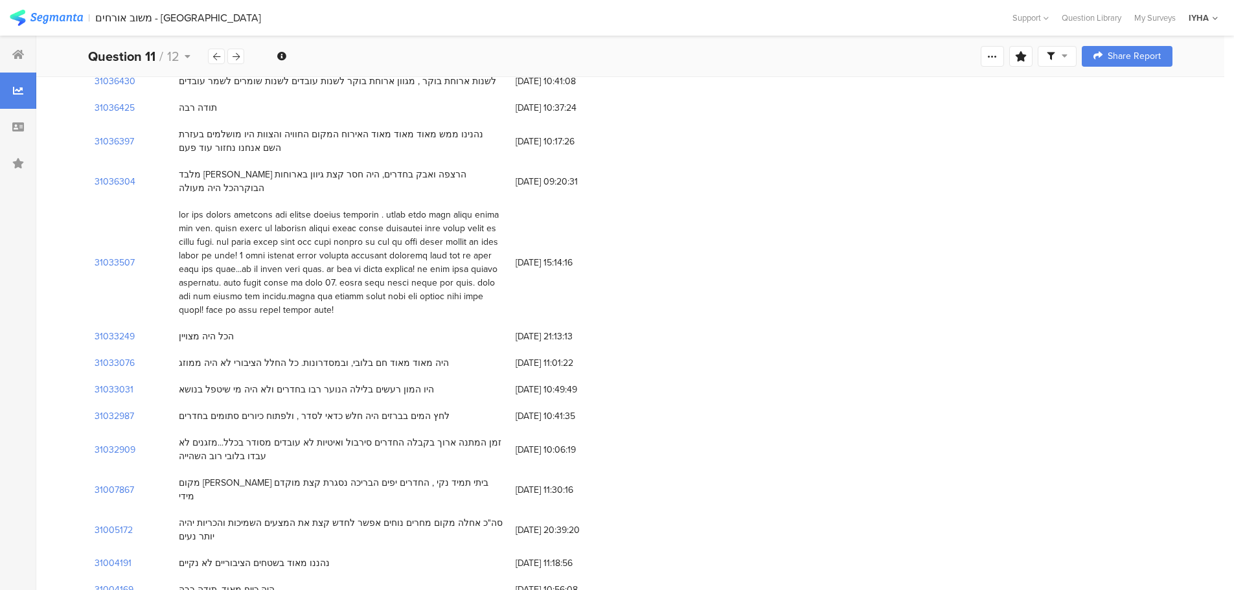
click at [386, 476] on div "מקום [PERSON_NAME] ביתי תמיד נקי , החדרים יפים הבריכה נסגרת קצת מוקדם מידי" at bounding box center [341, 489] width 324 height 27
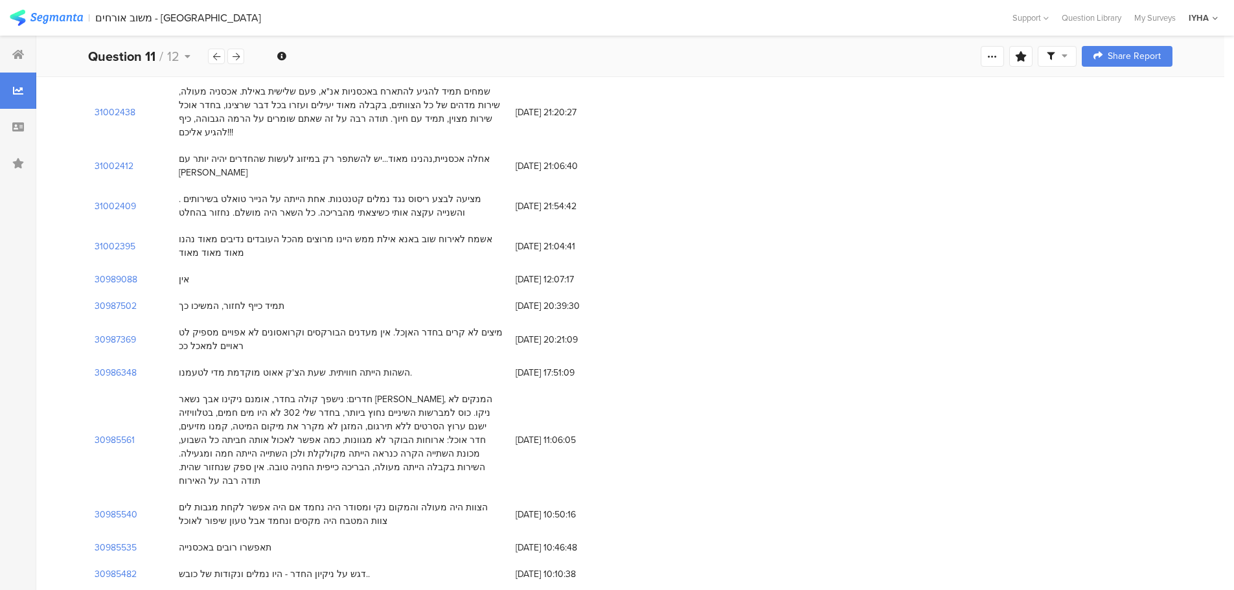
scroll to position [3562, 0]
